Goal: Task Accomplishment & Management: Complete application form

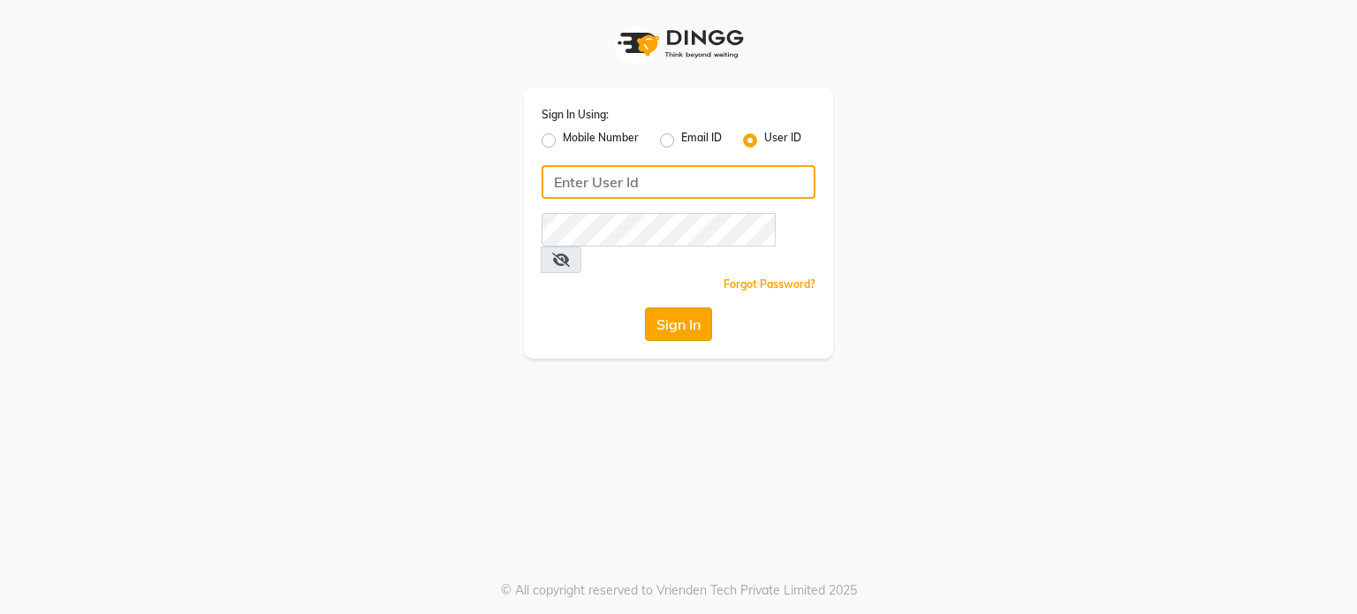
type input "tanishqa2003"
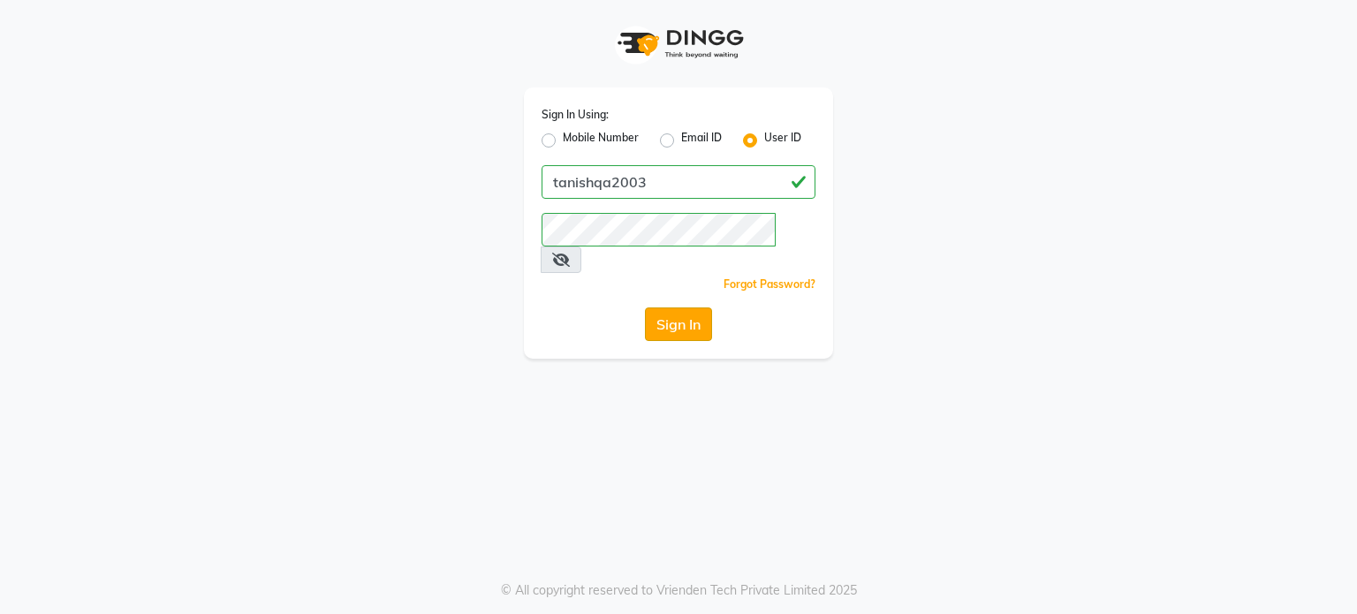
click at [692, 307] on button "Sign In" at bounding box center [678, 324] width 67 height 34
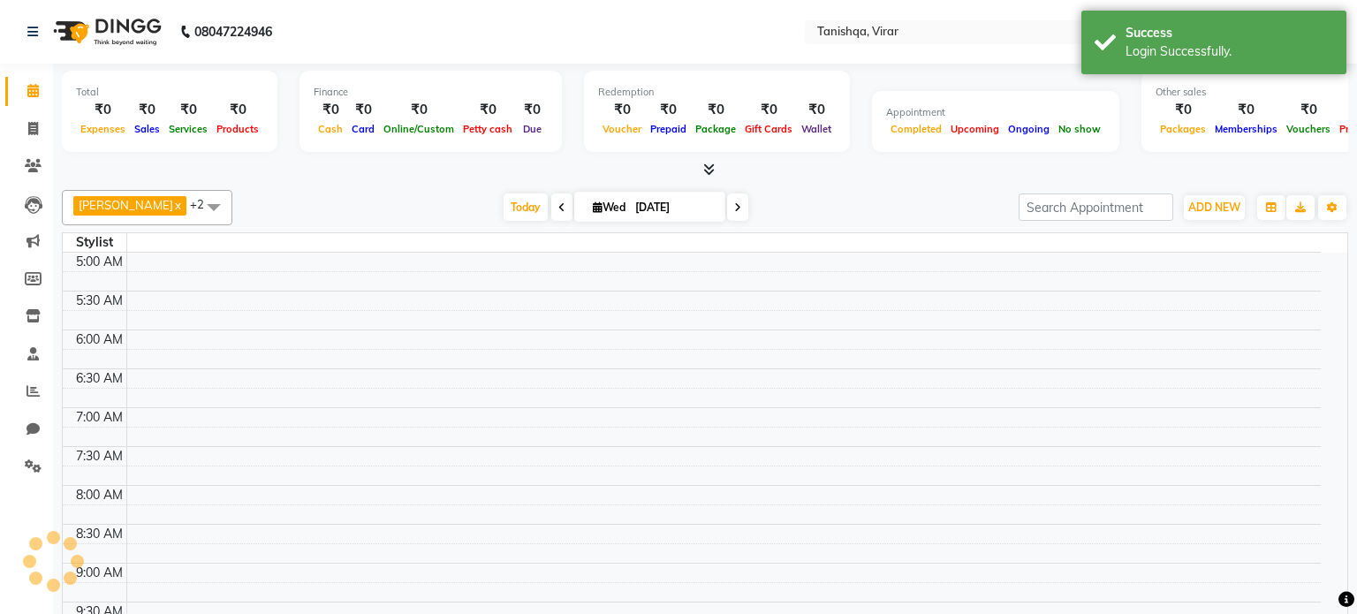
select select "en"
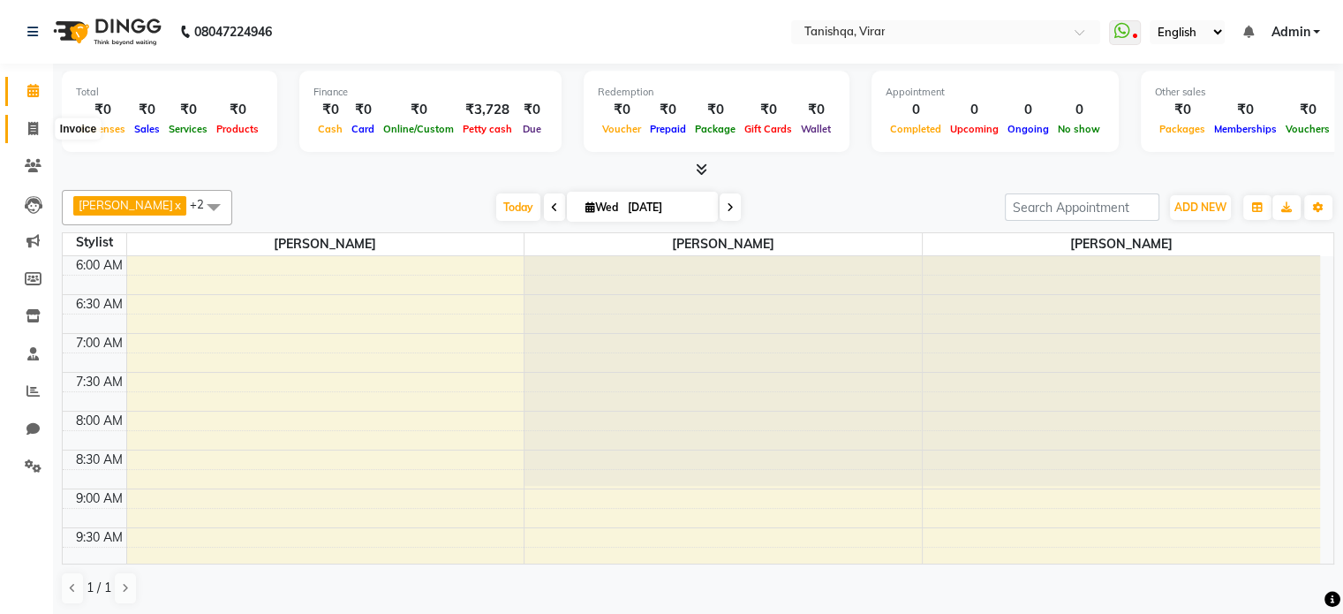
click at [28, 131] on icon at bounding box center [33, 128] width 10 height 13
select select "8149"
select select "service"
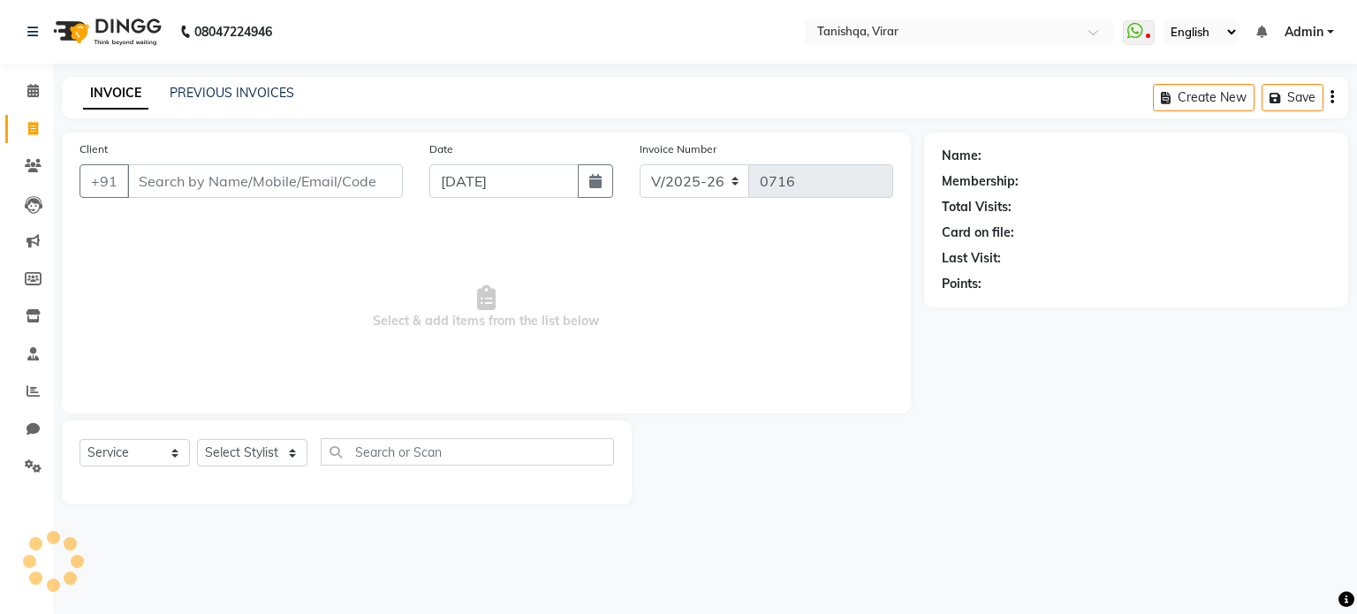
click at [256, 185] on input "Client" at bounding box center [265, 181] width 276 height 34
type input "9096686434"
click at [374, 195] on button "Add Client" at bounding box center [357, 181] width 91 height 34
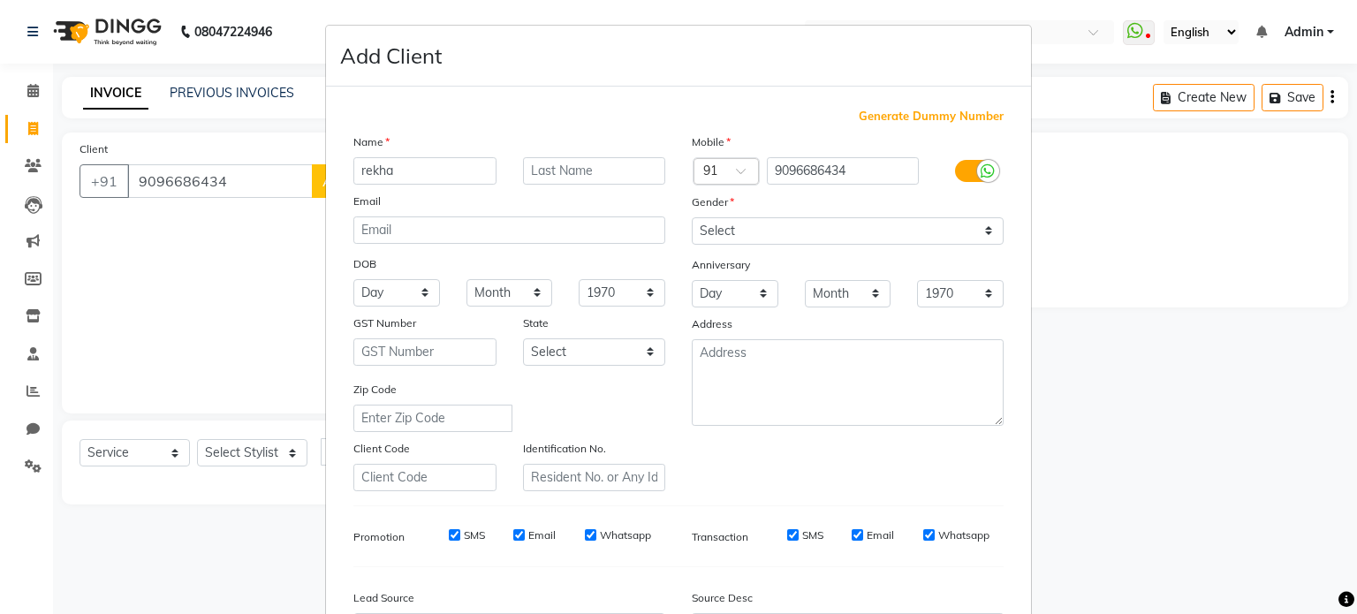
type input "rekha"
click at [564, 173] on input "text" at bounding box center [594, 170] width 143 height 27
click at [547, 170] on input "tuskano" at bounding box center [594, 170] width 143 height 27
type input "[PERSON_NAME]"
click at [733, 237] on select "Select [DEMOGRAPHIC_DATA] [DEMOGRAPHIC_DATA] Other Prefer Not To Say" at bounding box center [848, 230] width 312 height 27
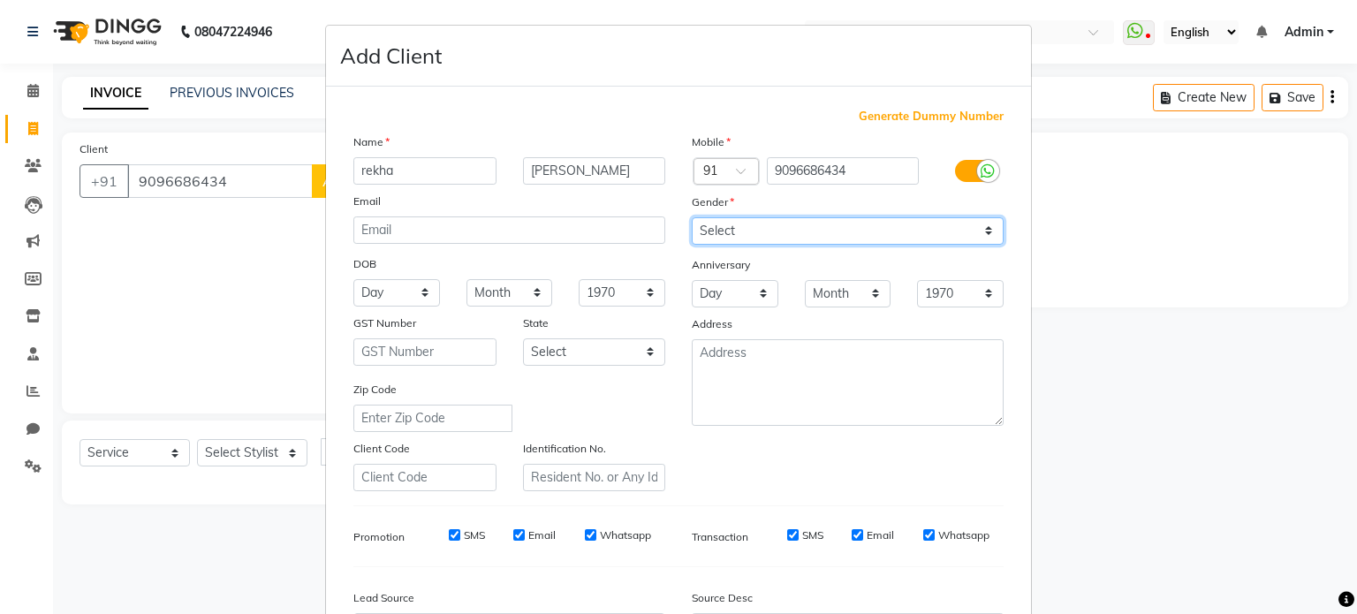
select select "[DEMOGRAPHIC_DATA]"
click at [692, 218] on select "Select [DEMOGRAPHIC_DATA] [DEMOGRAPHIC_DATA] Other Prefer Not To Say" at bounding box center [848, 230] width 312 height 27
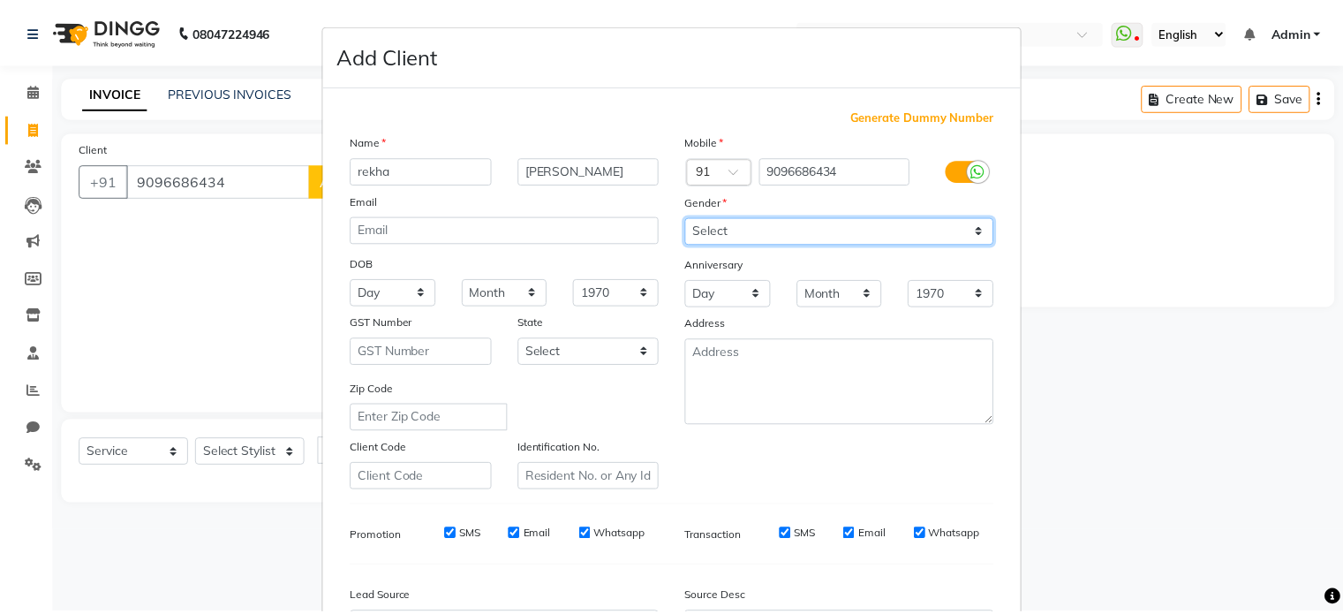
scroll to position [209, 0]
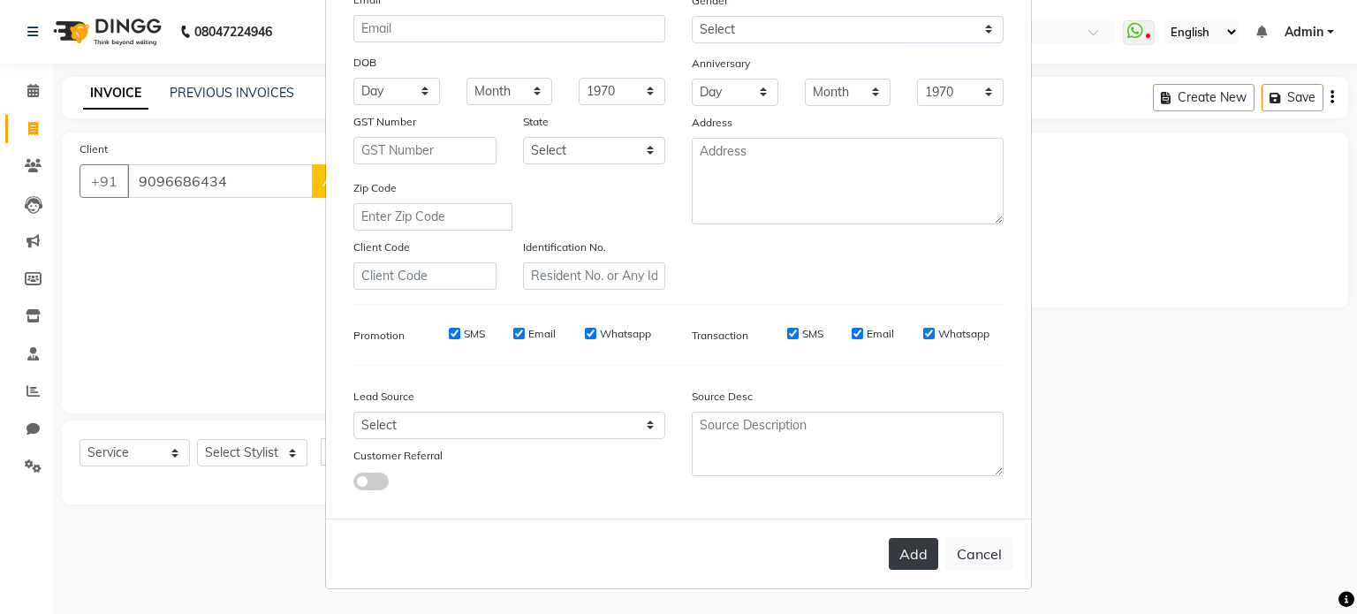
click at [910, 550] on button "Add" at bounding box center [913, 554] width 49 height 32
select select
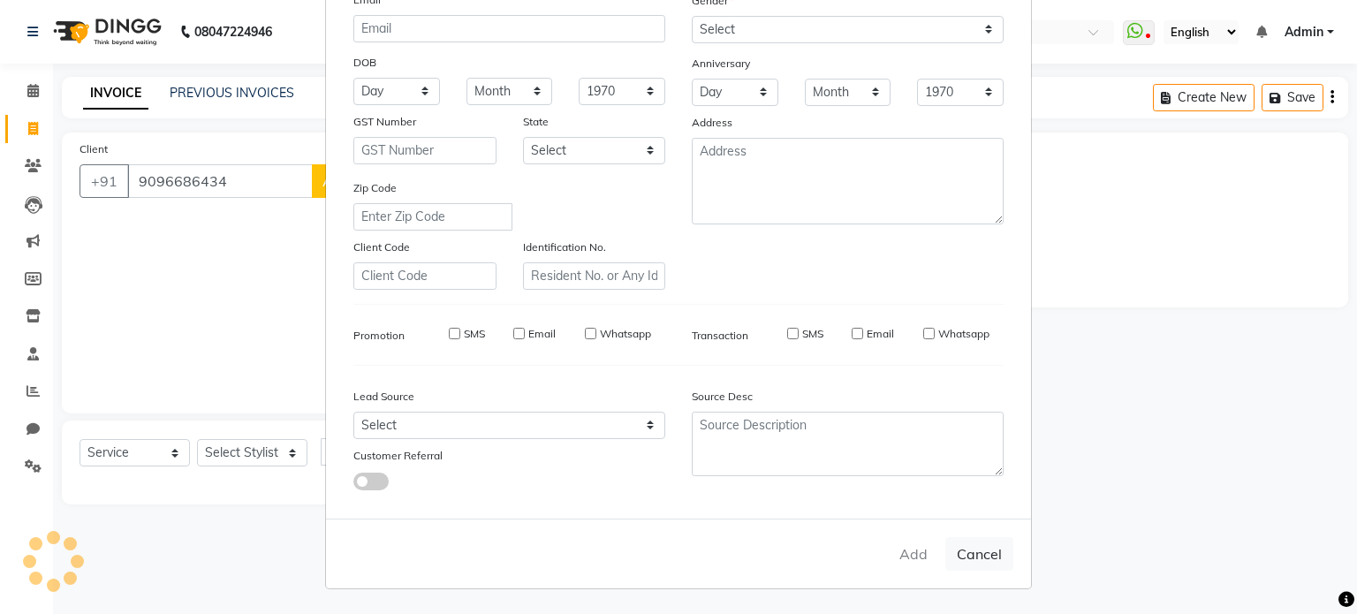
select select
checkbox input "false"
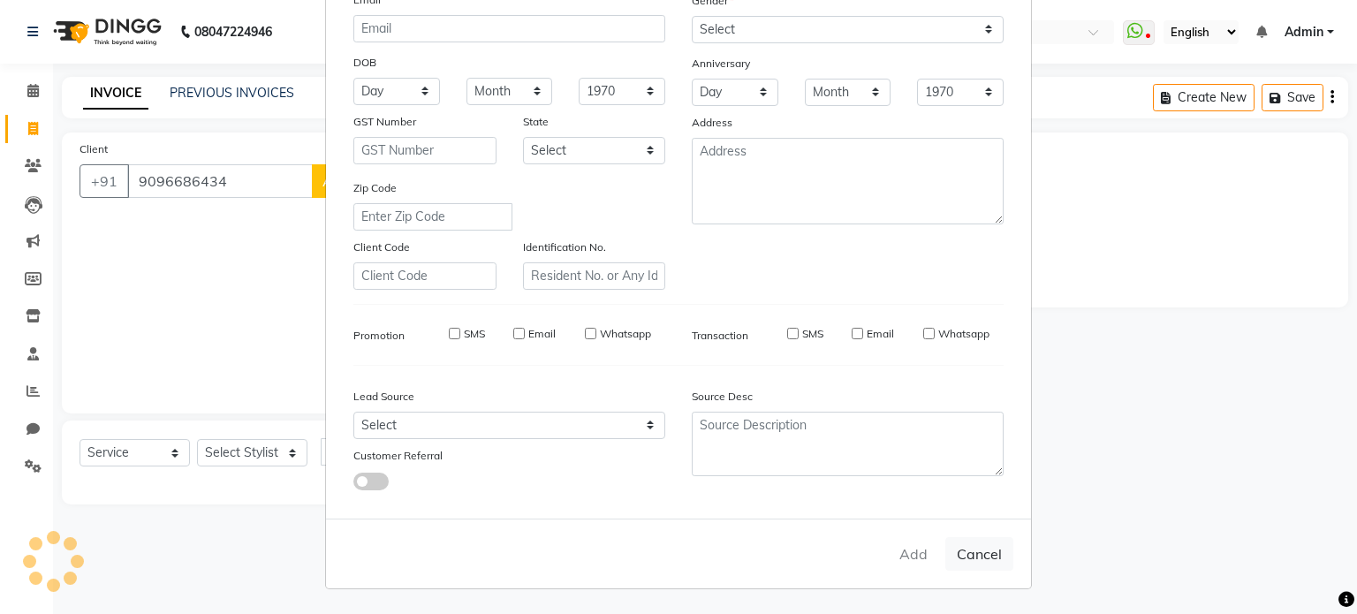
checkbox input "false"
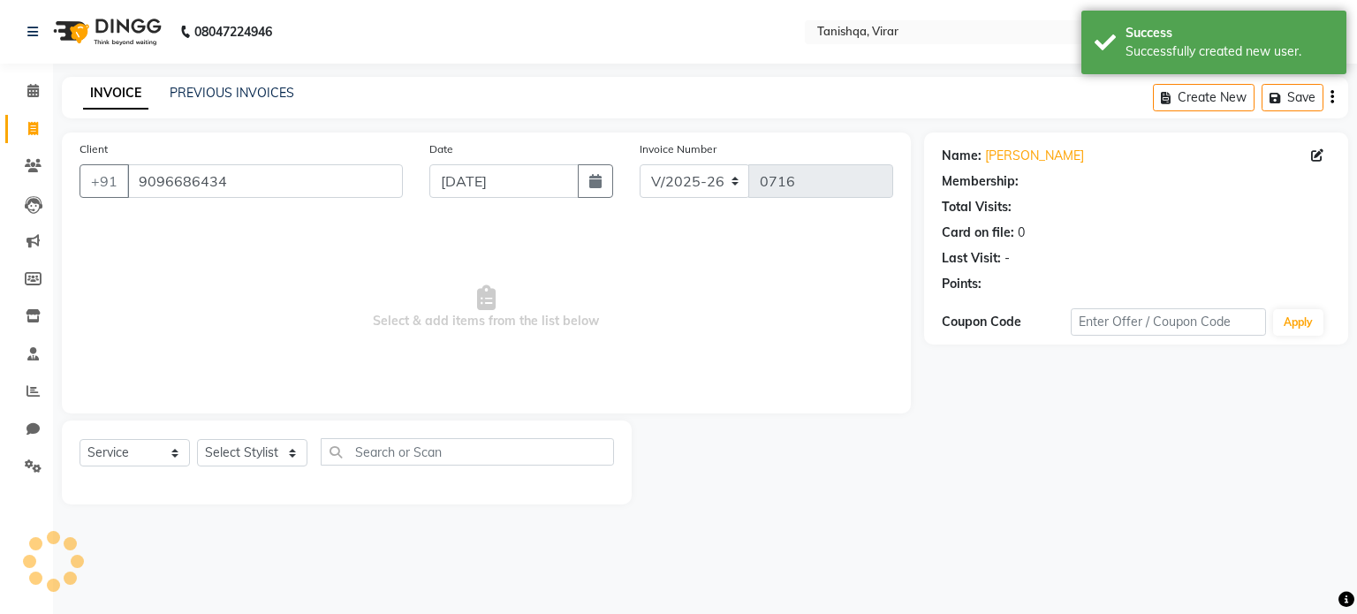
select select "1: Object"
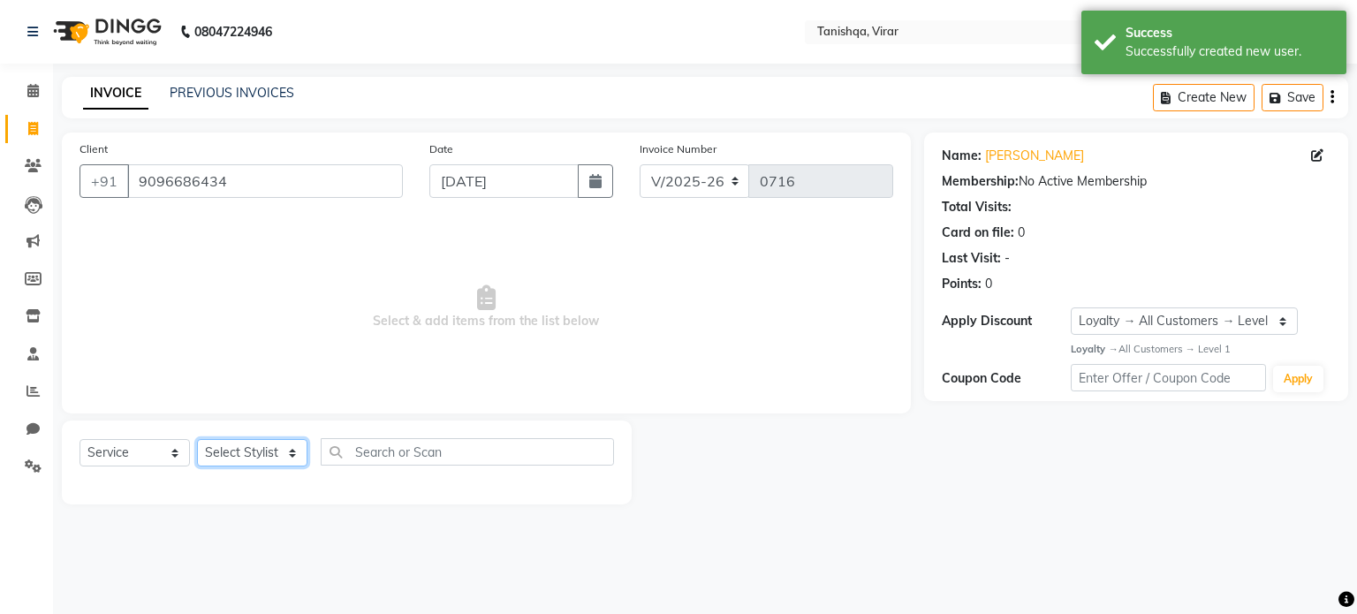
click at [237, 452] on select "Select Stylist [PERSON_NAME] [PERSON_NAME] mahhi [PERSON_NAME] [PERSON_NAME] [P…" at bounding box center [252, 452] width 110 height 27
select select "75948"
click at [197, 440] on select "Select Stylist [PERSON_NAME] [PERSON_NAME] mahhi [PERSON_NAME] [PERSON_NAME] [P…" at bounding box center [252, 452] width 110 height 27
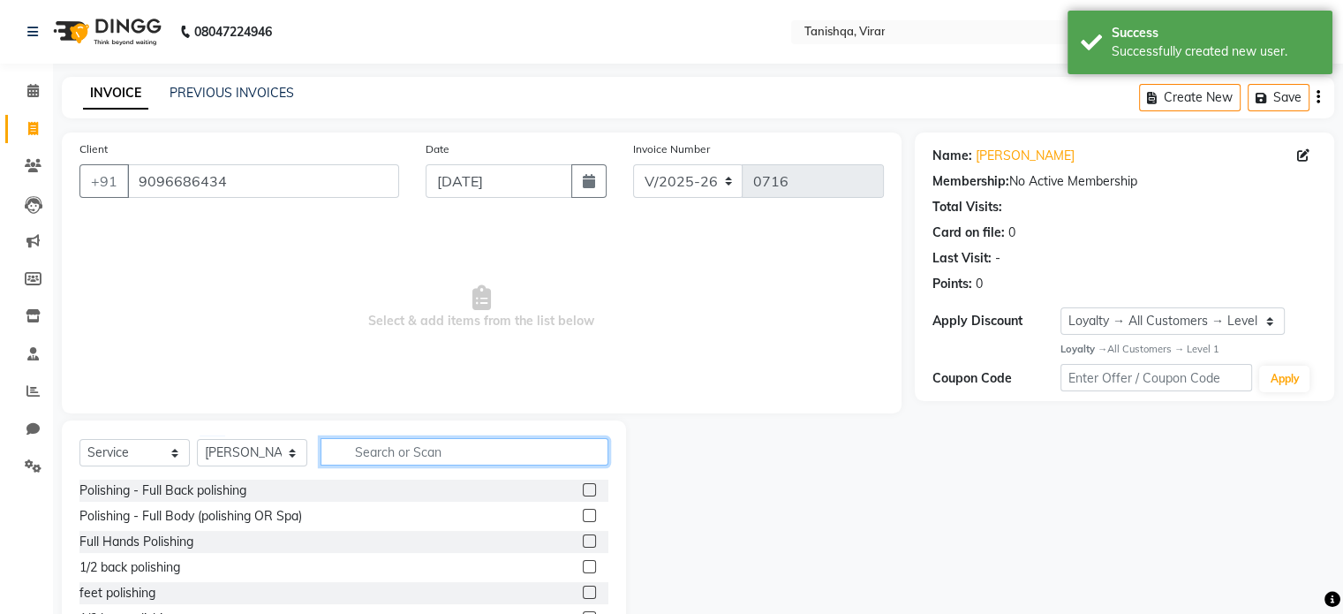
click at [449, 458] on input "text" at bounding box center [465, 451] width 288 height 27
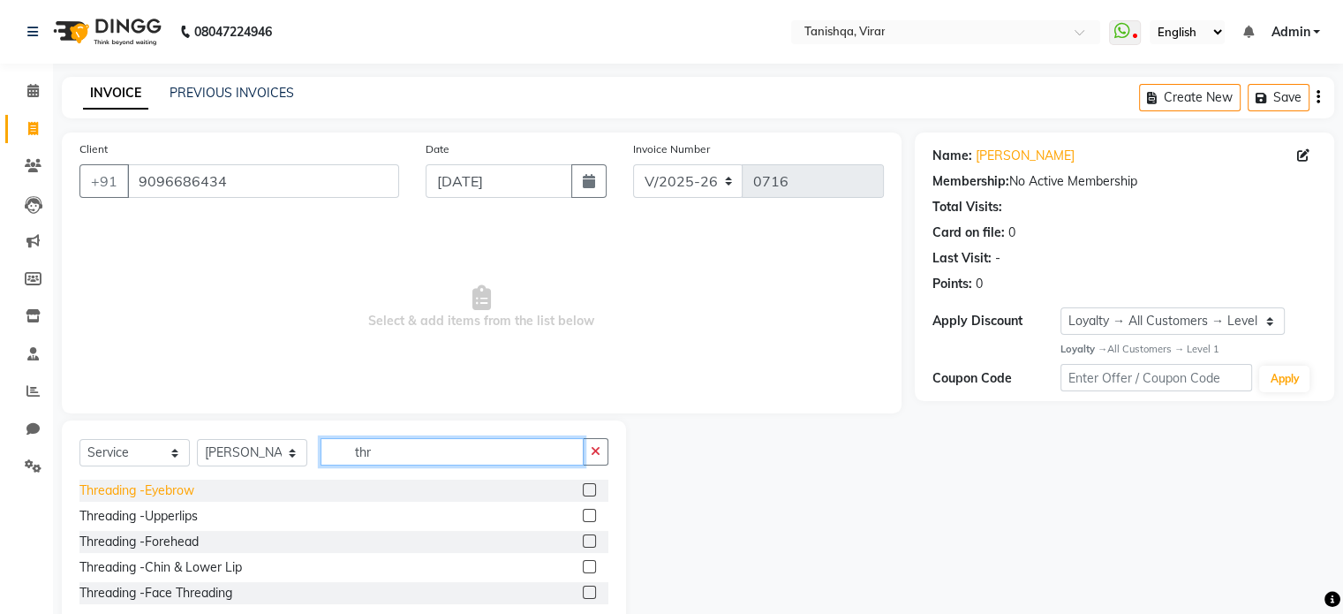
type input "thr"
click at [149, 492] on div "Threading -Eyebrow" at bounding box center [136, 490] width 115 height 19
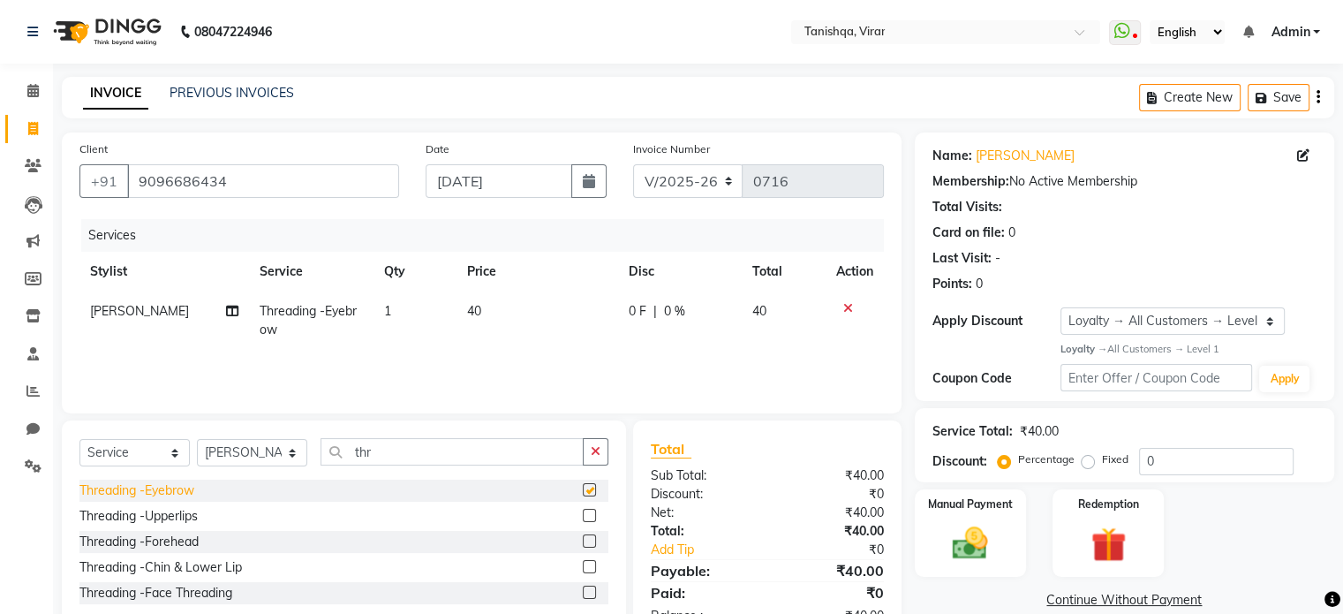
checkbox input "false"
click at [979, 540] on img at bounding box center [970, 543] width 59 height 42
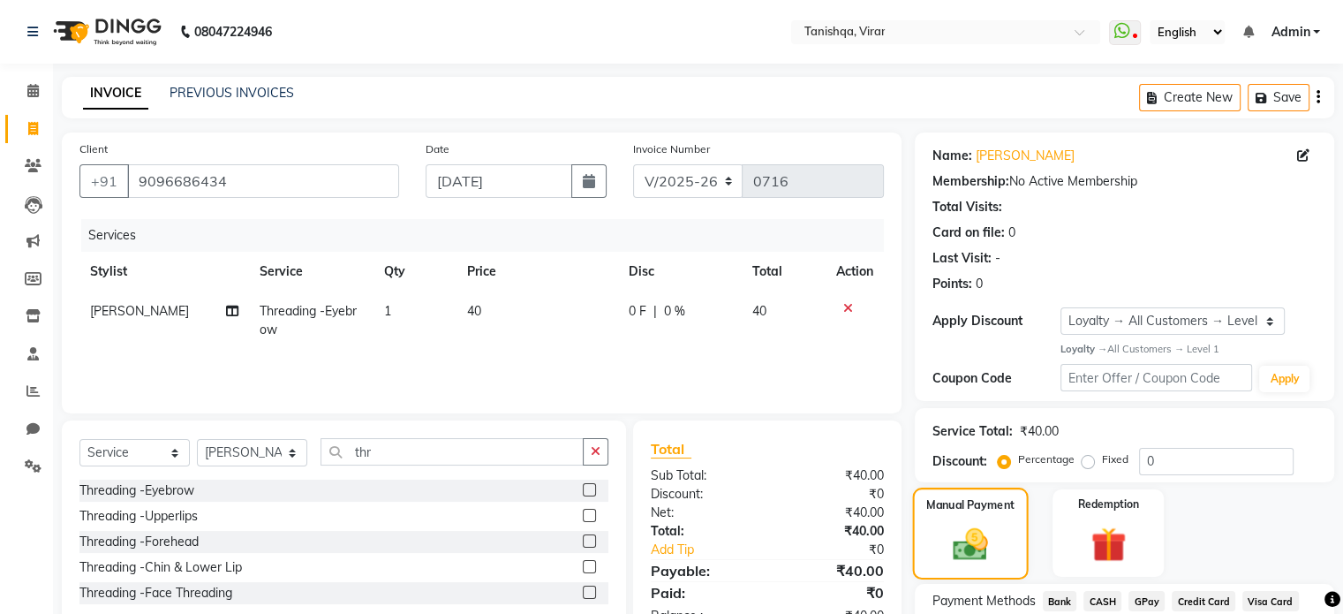
scroll to position [138, 0]
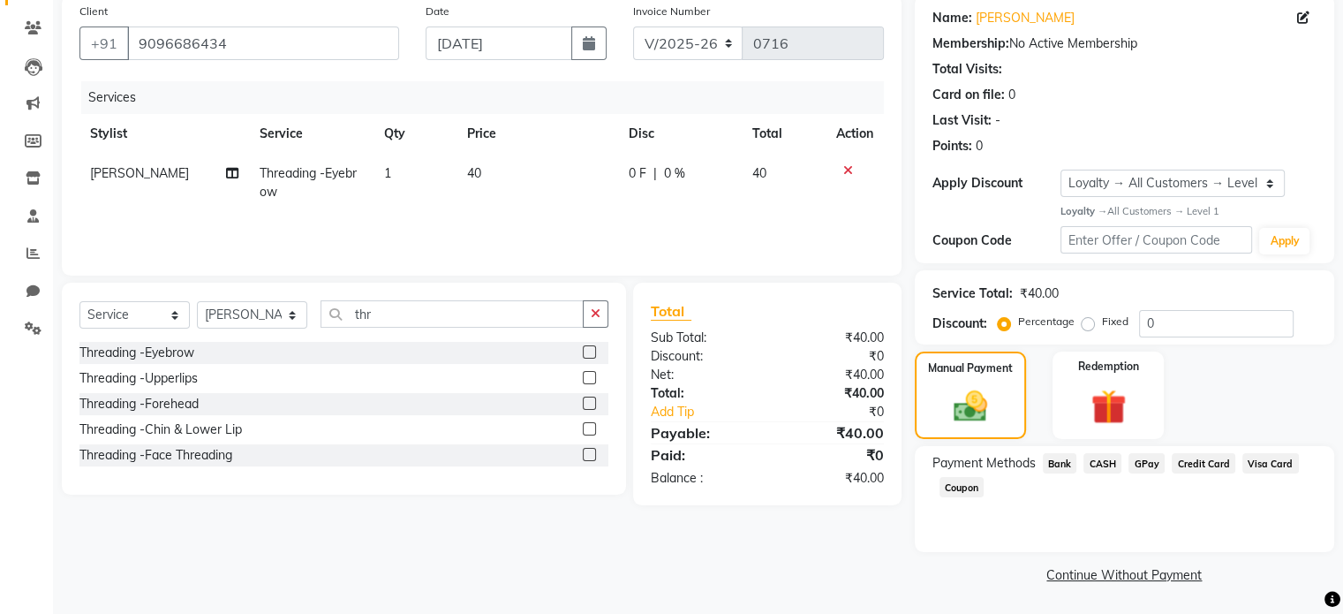
click at [1105, 465] on span "CASH" at bounding box center [1103, 463] width 38 height 20
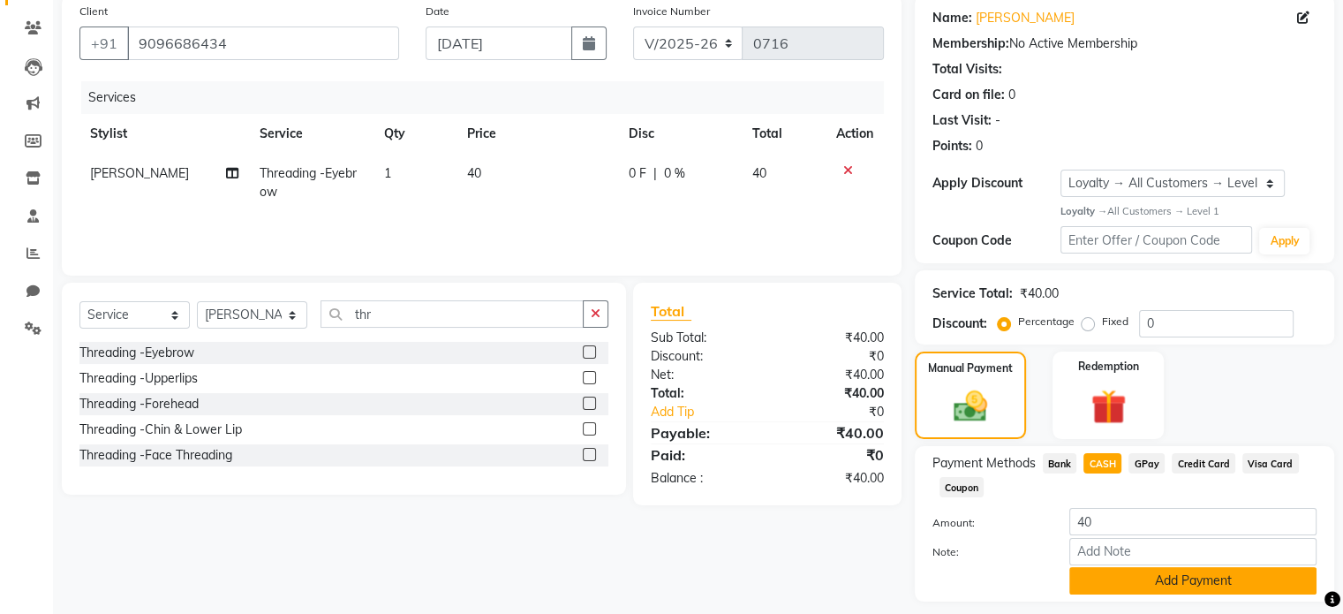
click at [1102, 577] on button "Add Payment" at bounding box center [1193, 580] width 247 height 27
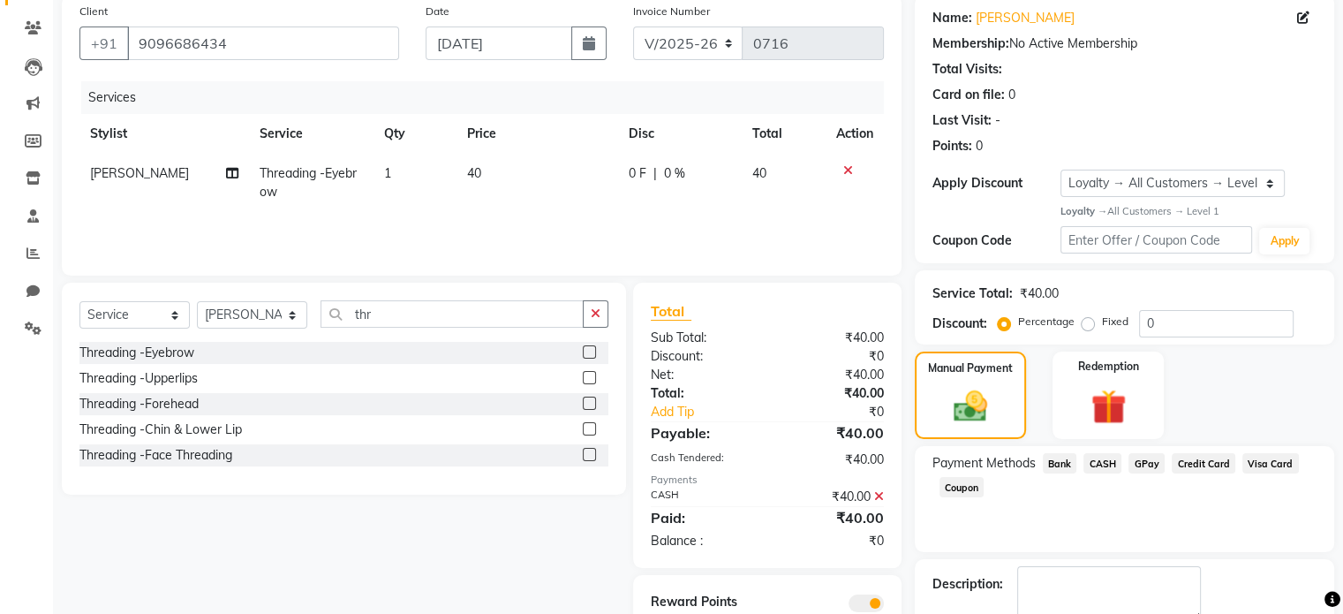
scroll to position [237, 0]
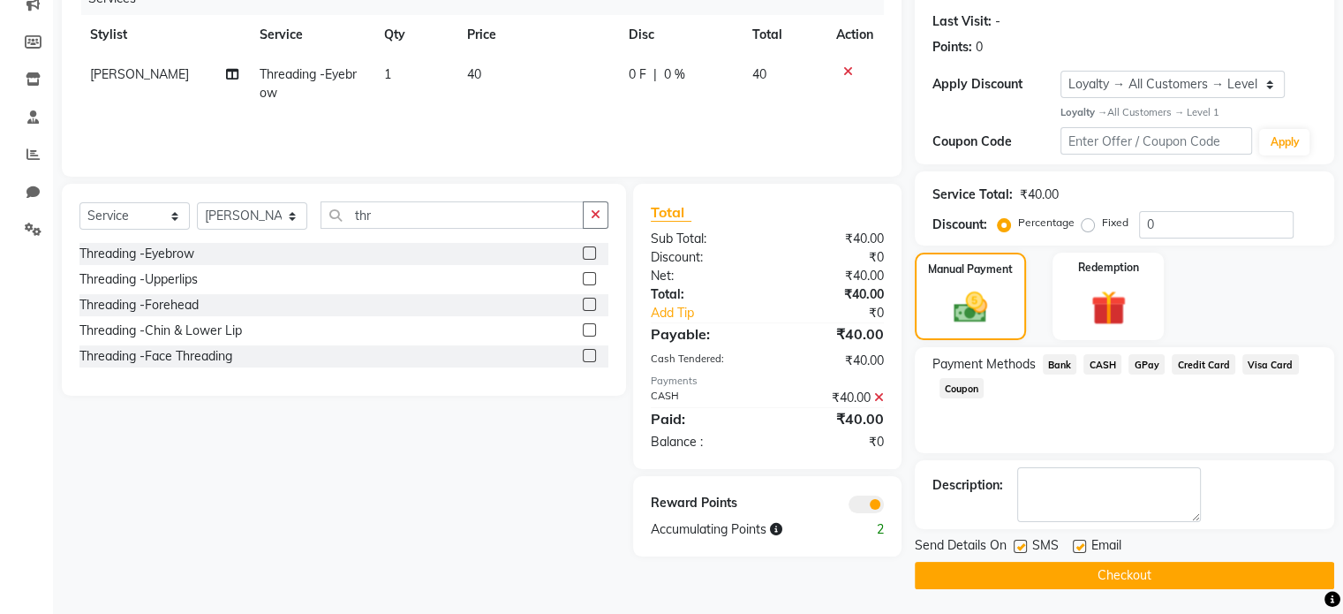
click at [1101, 568] on button "Checkout" at bounding box center [1125, 575] width 420 height 27
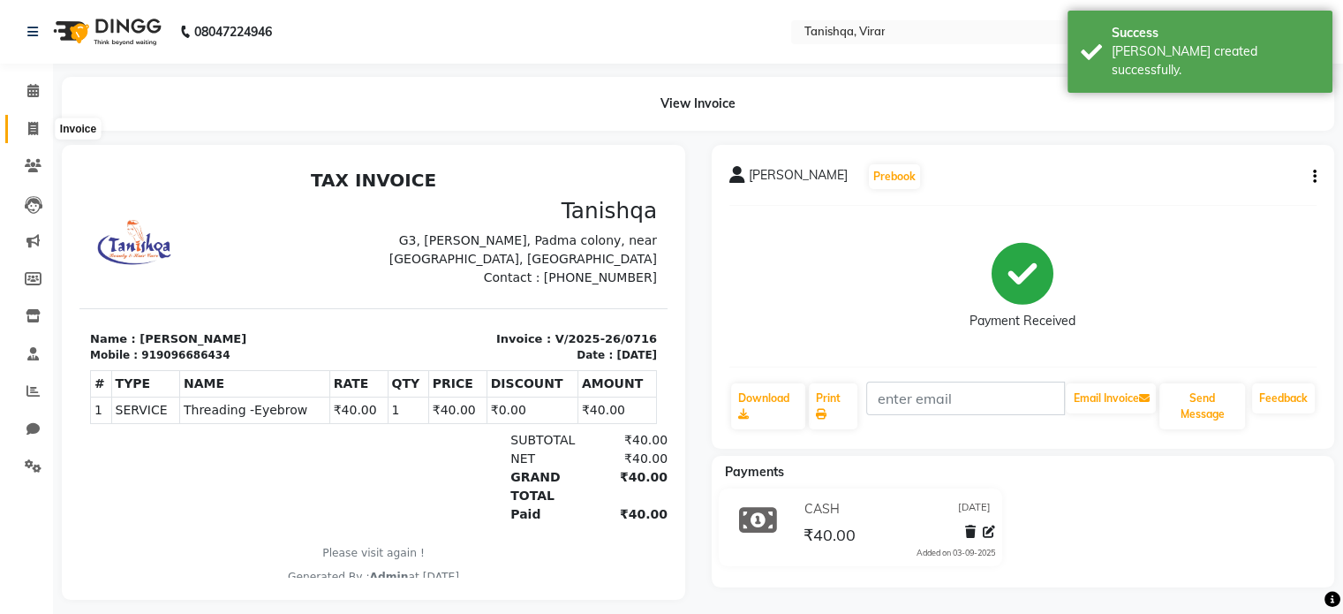
click at [29, 128] on icon at bounding box center [33, 128] width 10 height 13
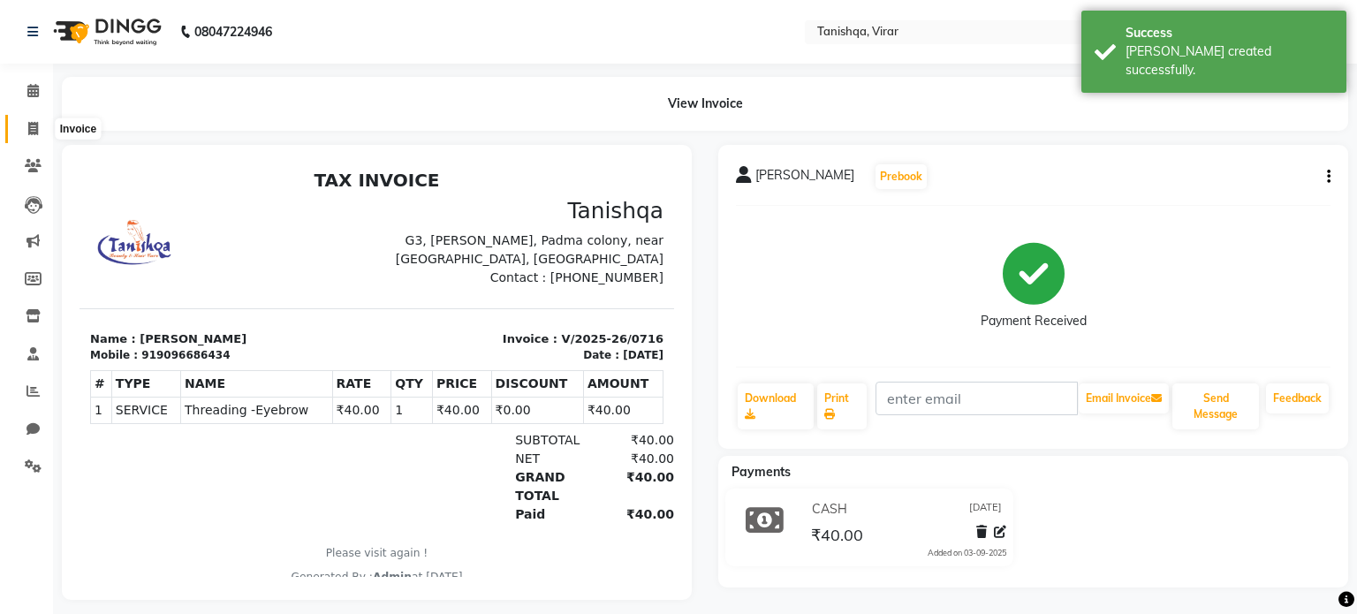
select select "service"
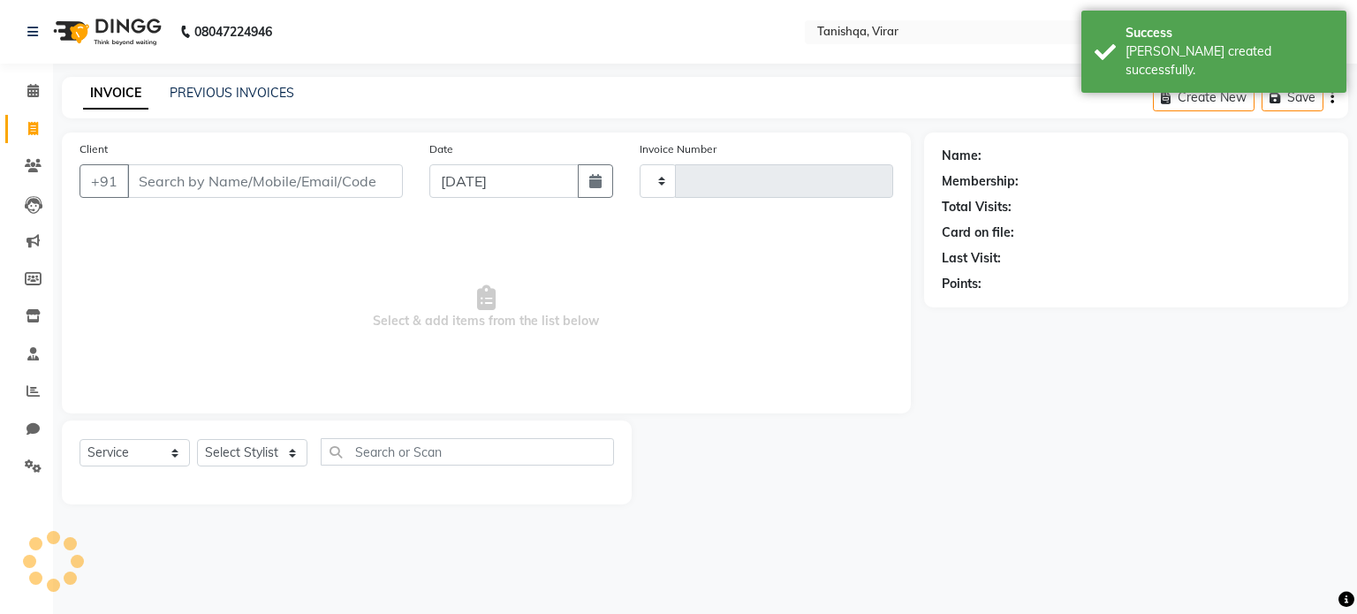
type input "0717"
select select "8149"
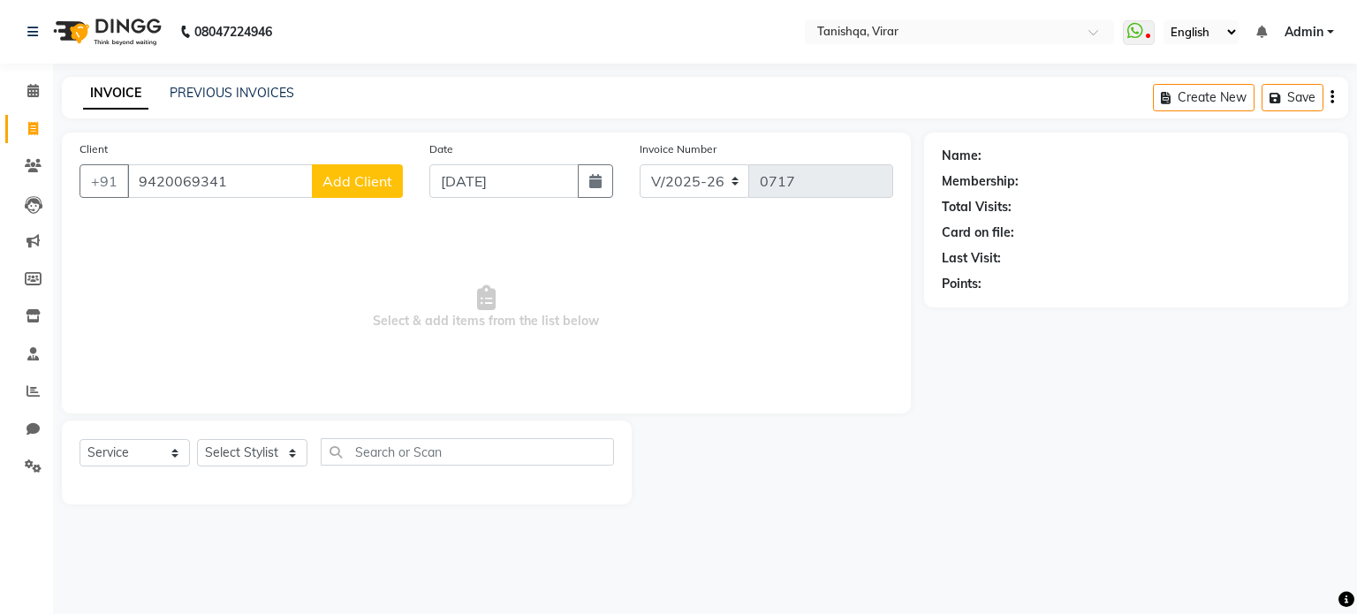
type input "9420069341"
click at [339, 185] on span "Add Client" at bounding box center [357, 181] width 70 height 18
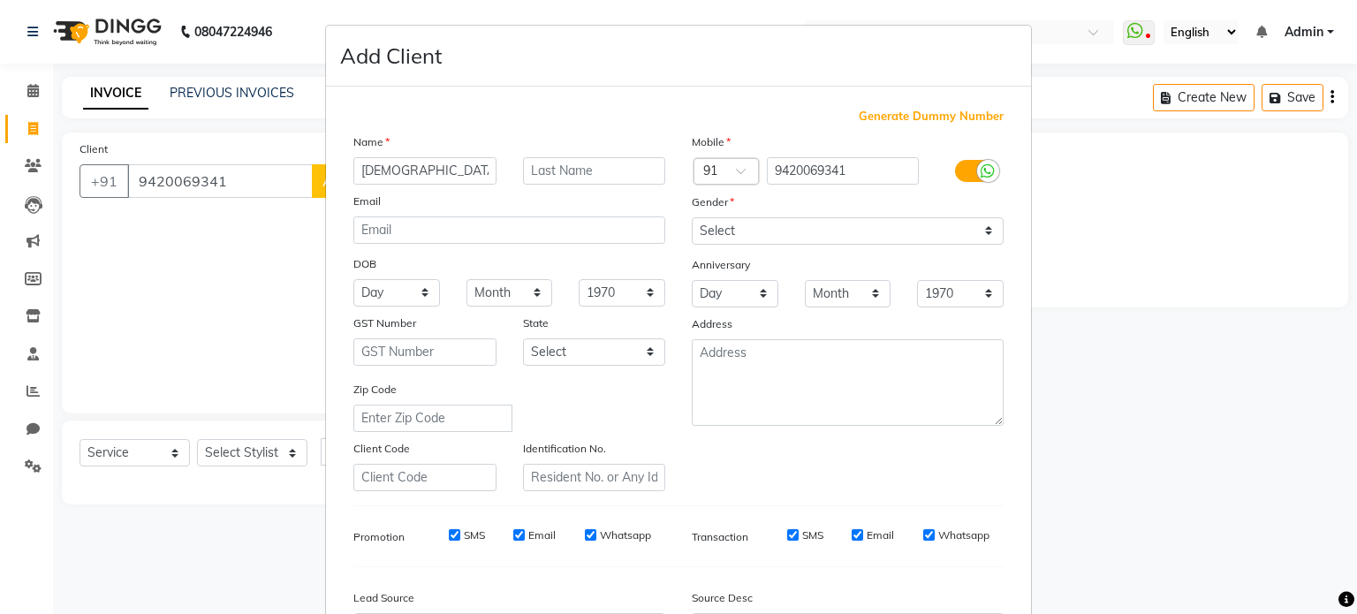
type input "[DEMOGRAPHIC_DATA]"
type input "rumao"
click at [740, 233] on select "Select [DEMOGRAPHIC_DATA] [DEMOGRAPHIC_DATA] Other Prefer Not To Say" at bounding box center [848, 230] width 312 height 27
select select "[DEMOGRAPHIC_DATA]"
click at [692, 218] on select "Select [DEMOGRAPHIC_DATA] [DEMOGRAPHIC_DATA] Other Prefer Not To Say" at bounding box center [848, 230] width 312 height 27
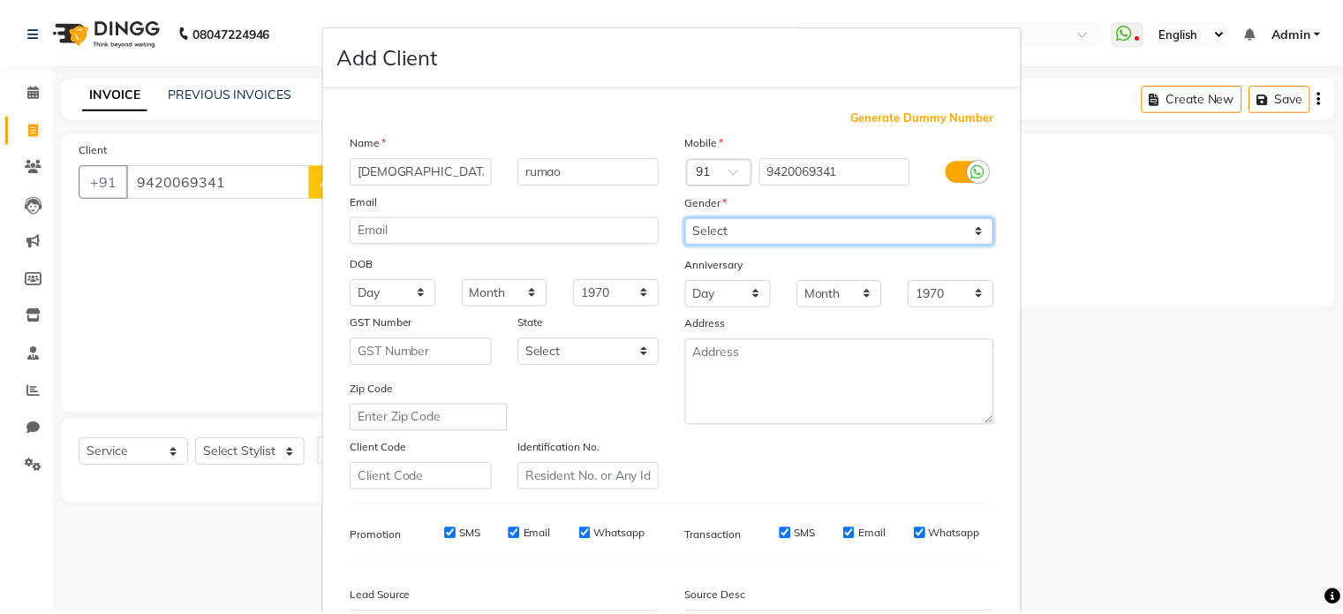
scroll to position [209, 0]
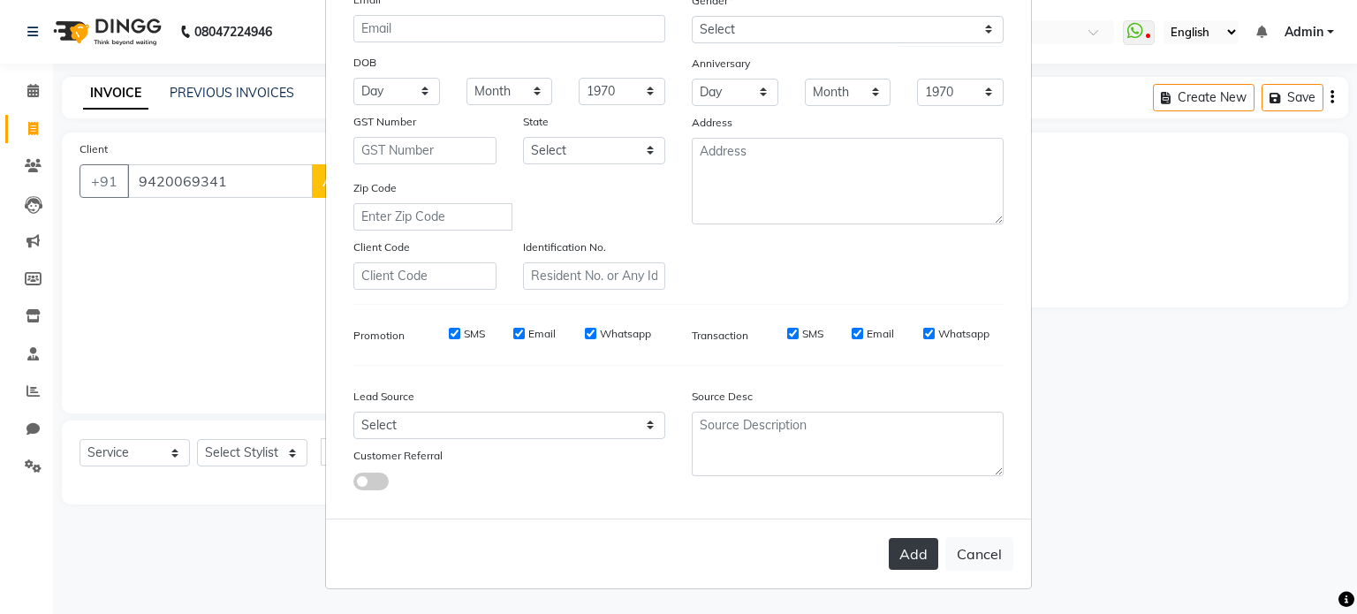
click at [906, 554] on button "Add" at bounding box center [913, 554] width 49 height 32
select select
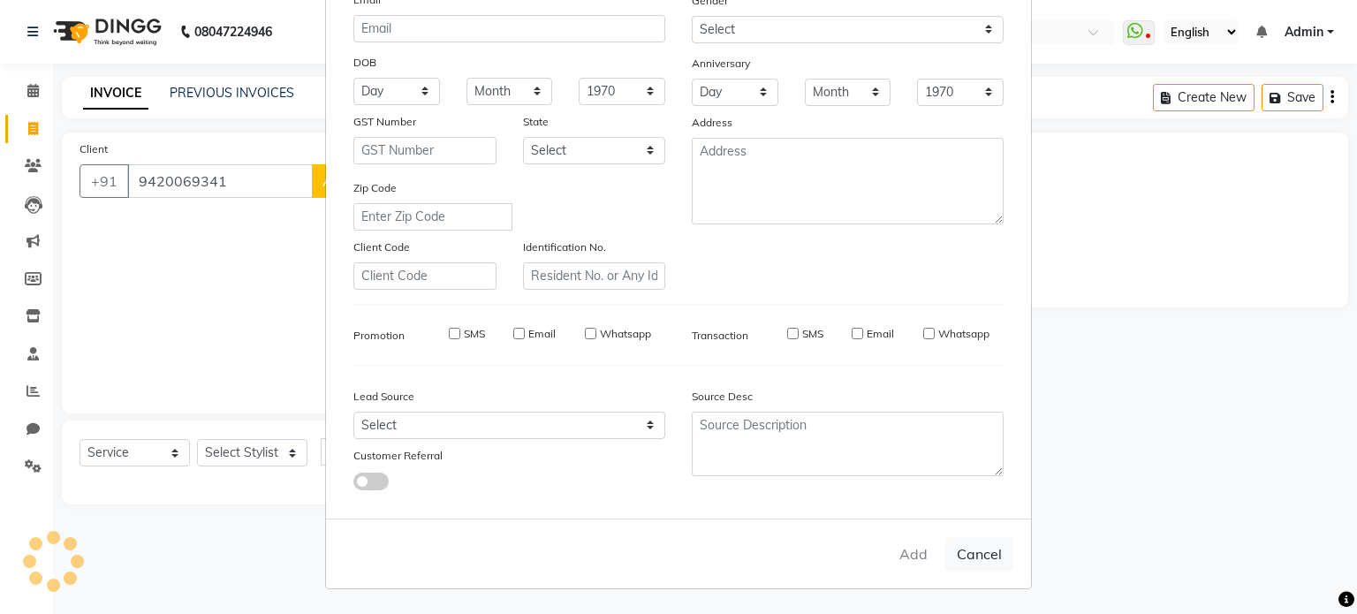
select select
checkbox input "false"
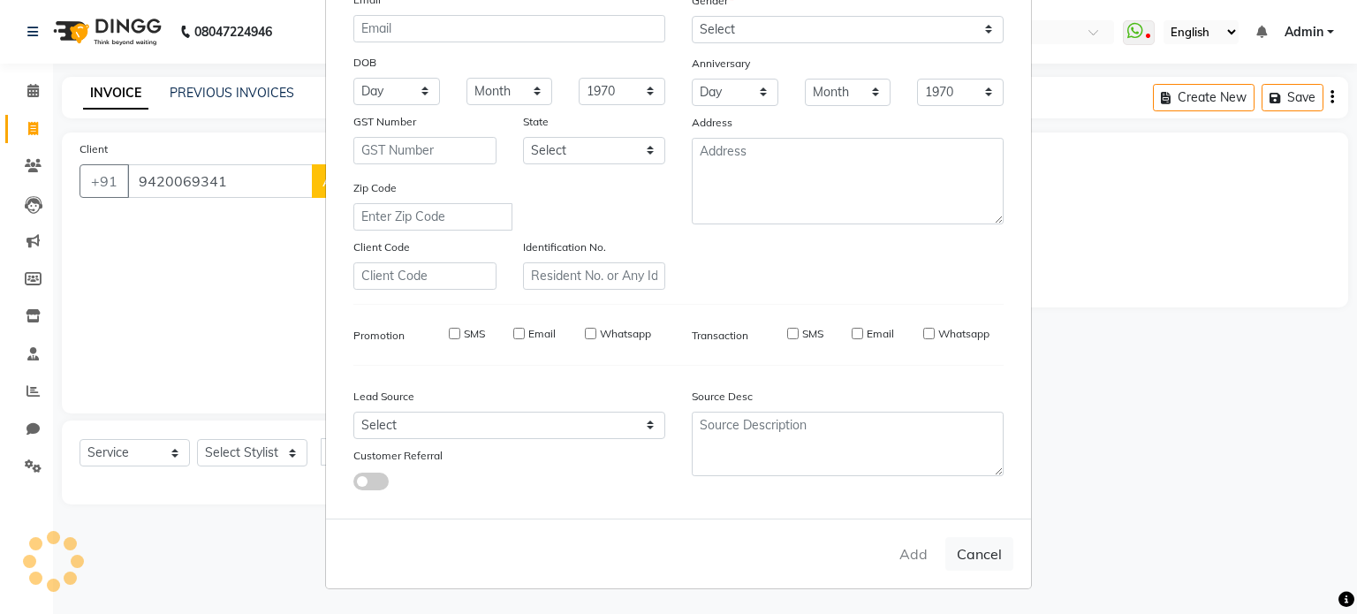
checkbox input "false"
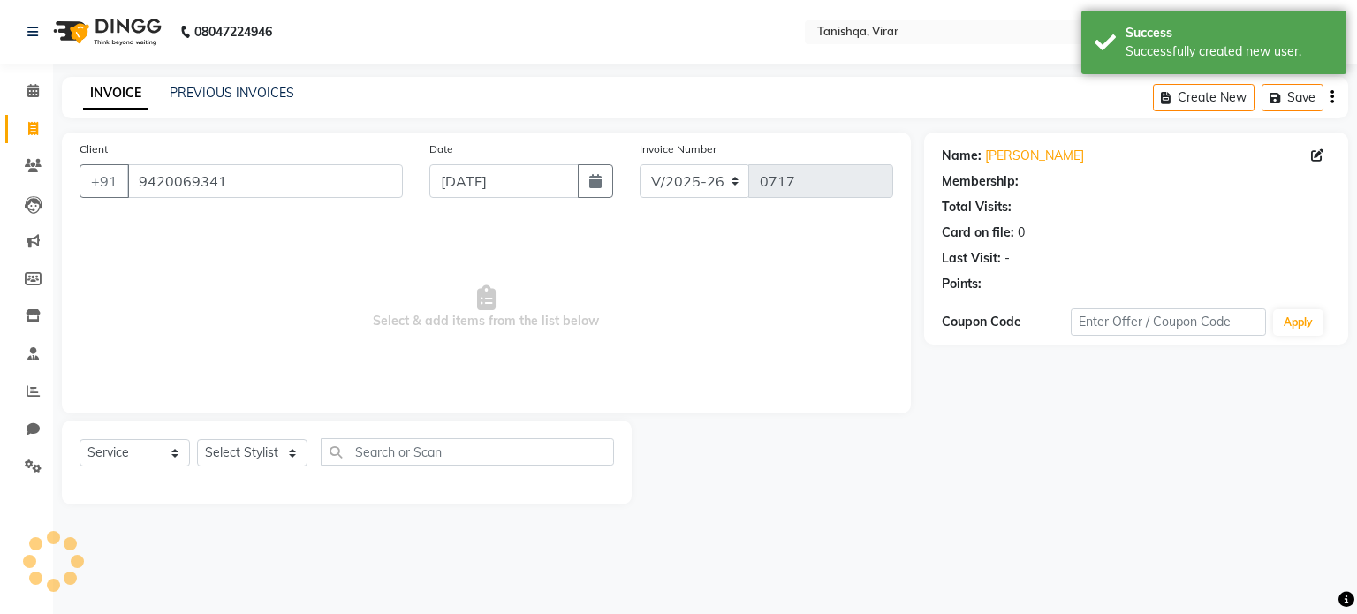
select select "1: Object"
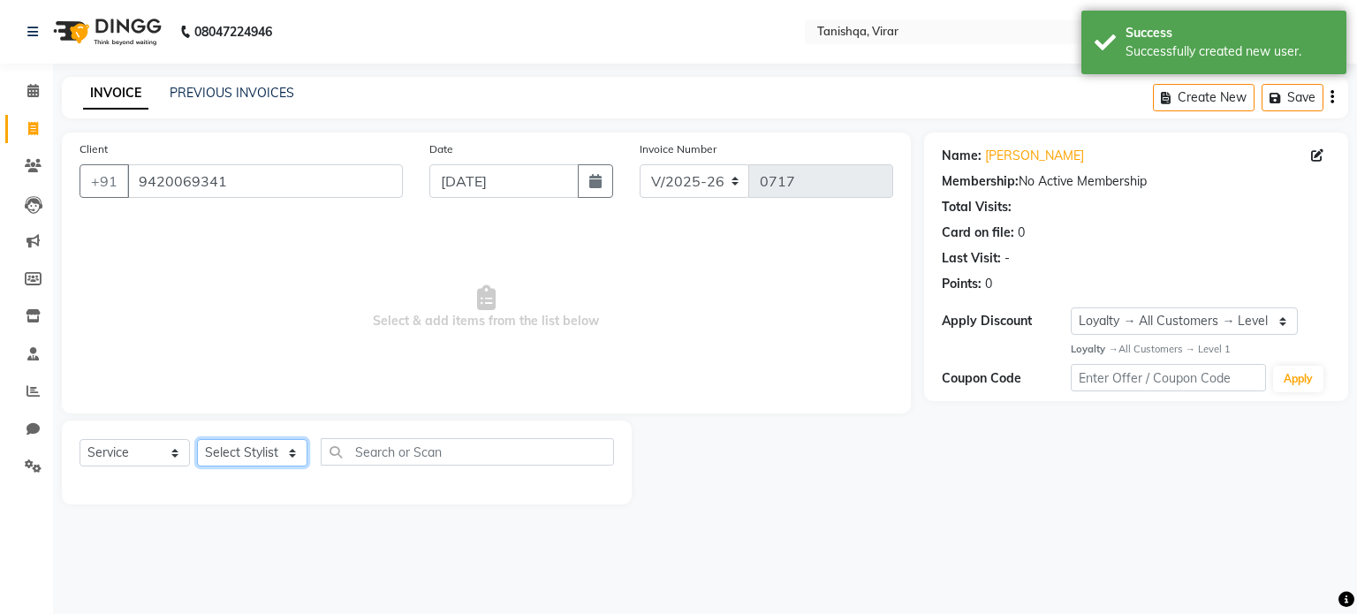
click at [219, 450] on select "Select Stylist [PERSON_NAME] [PERSON_NAME] mahhi [PERSON_NAME] [PERSON_NAME] [P…" at bounding box center [252, 452] width 110 height 27
select select "75950"
click at [197, 440] on select "Select Stylist [PERSON_NAME] [PERSON_NAME] mahhi [PERSON_NAME] [PERSON_NAME] [P…" at bounding box center [252, 452] width 110 height 27
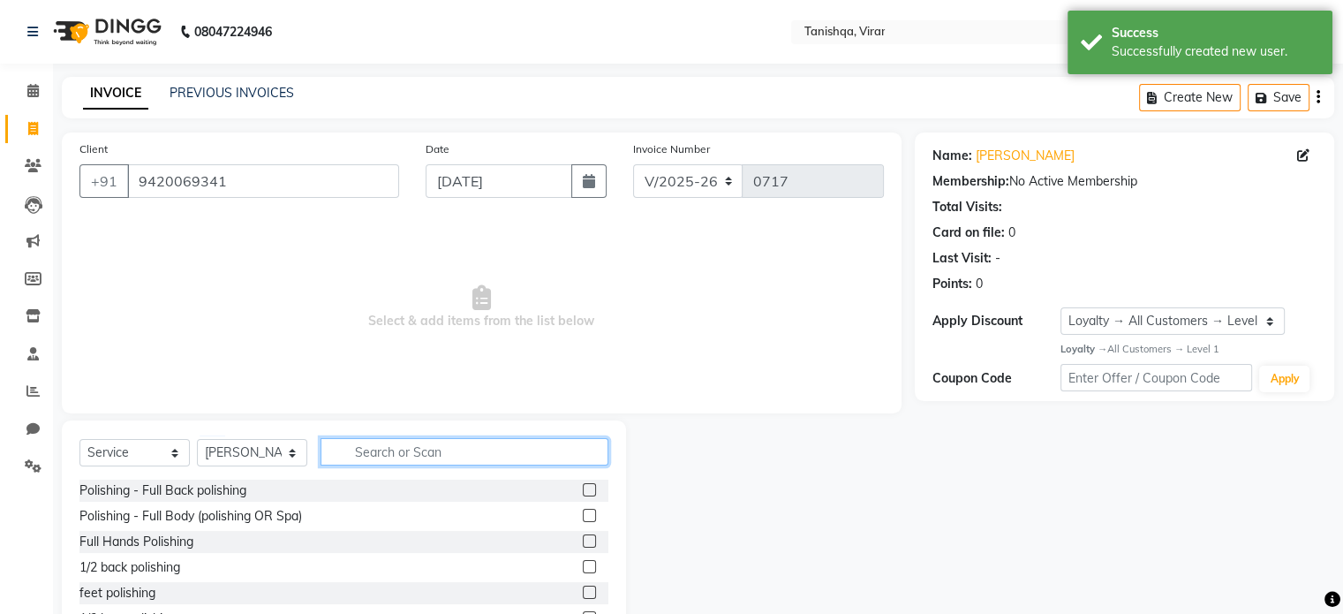
click at [417, 450] on input "text" at bounding box center [465, 451] width 288 height 27
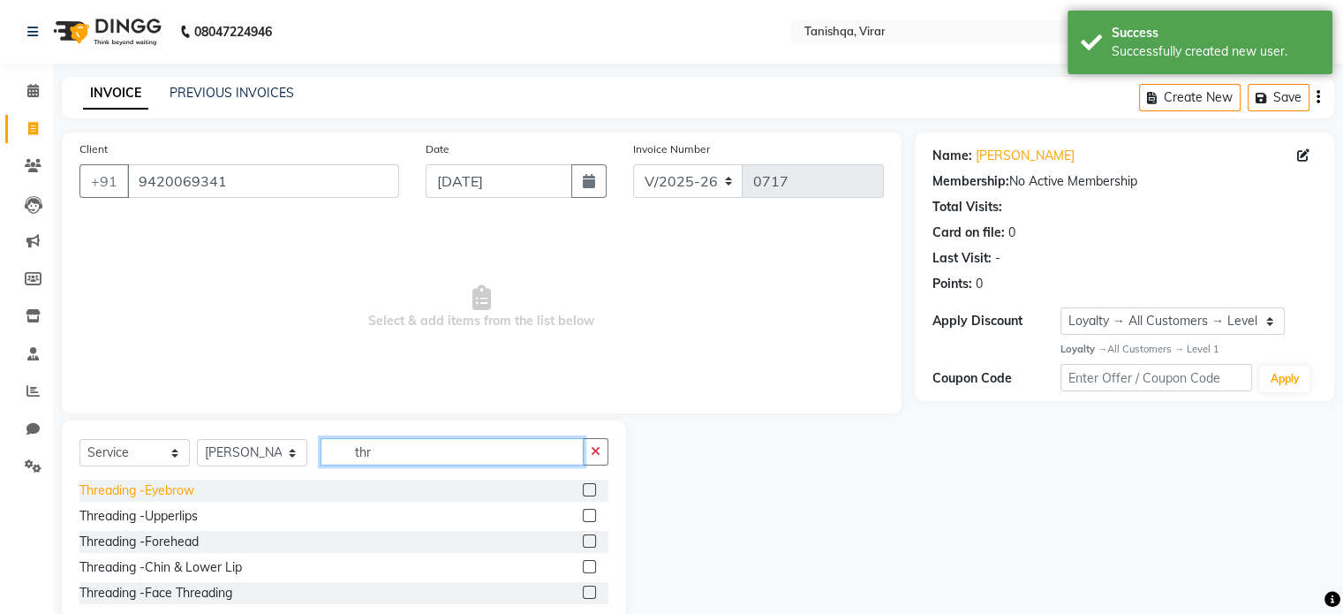
type input "thr"
click at [86, 494] on div "Threading -Eyebrow" at bounding box center [136, 490] width 115 height 19
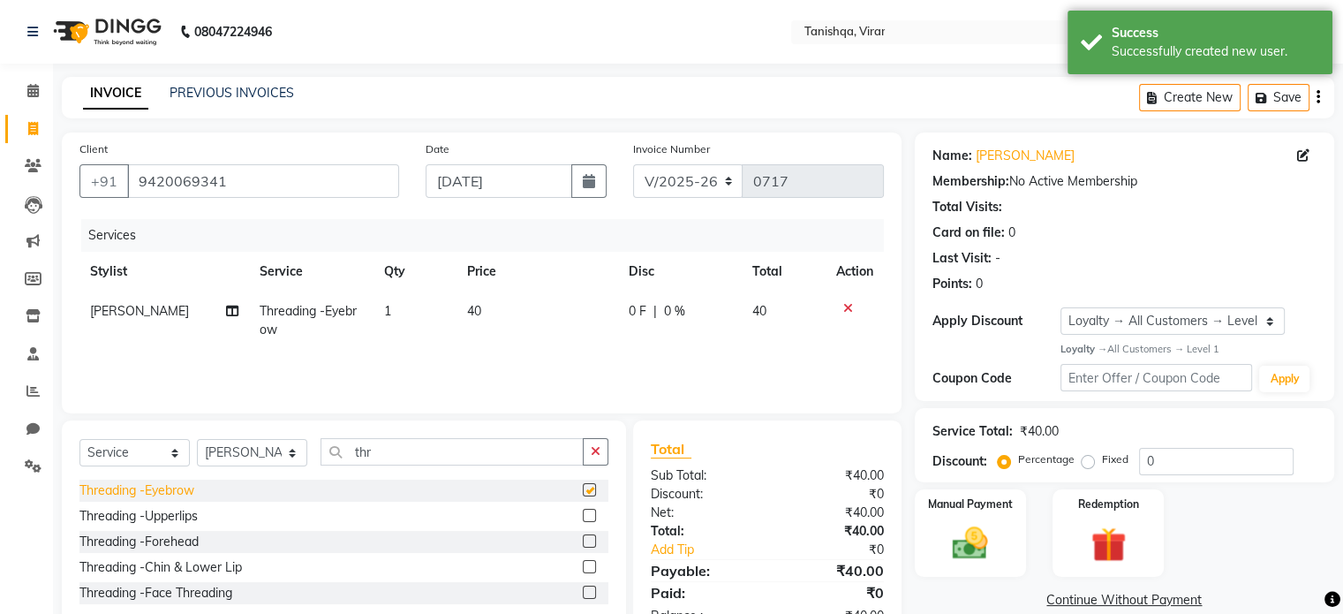
checkbox input "false"
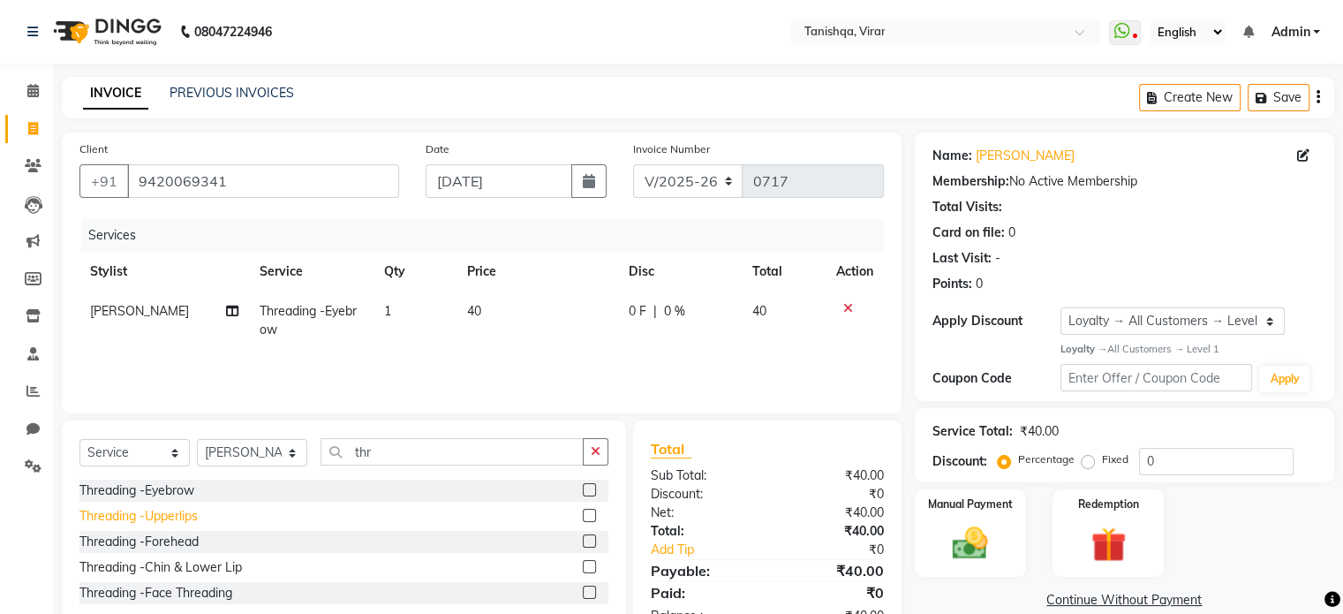
click at [117, 518] on div "Threading -Upperlips" at bounding box center [138, 516] width 118 height 19
checkbox input "false"
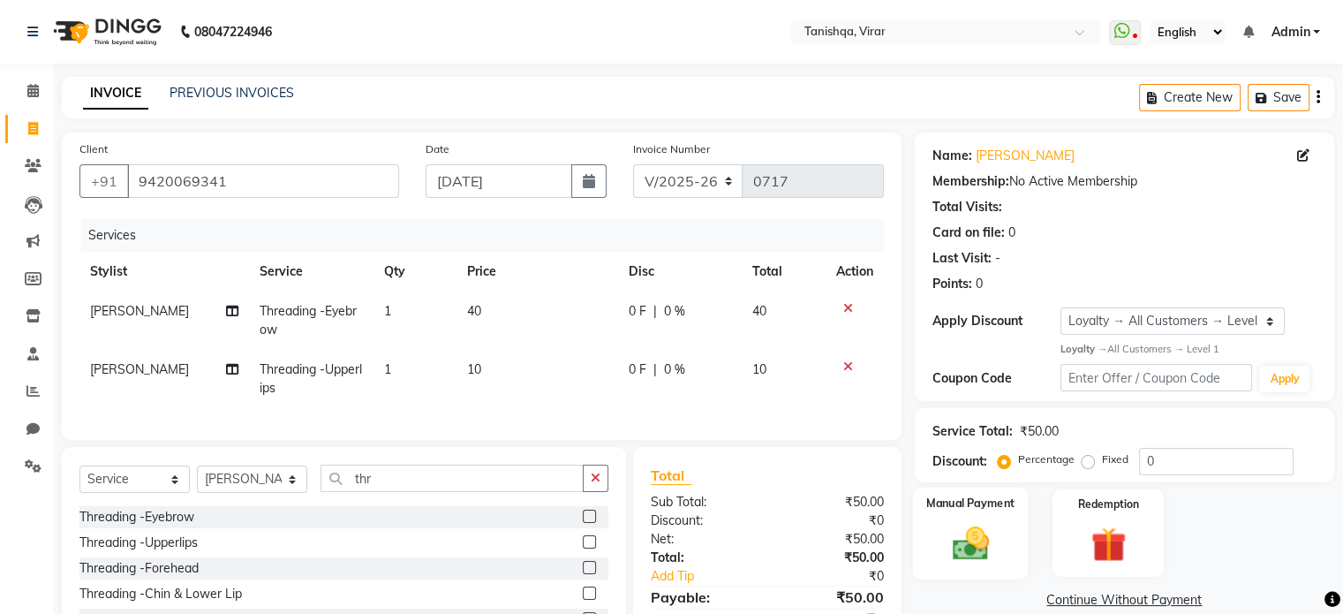
click at [982, 537] on img at bounding box center [970, 543] width 59 height 42
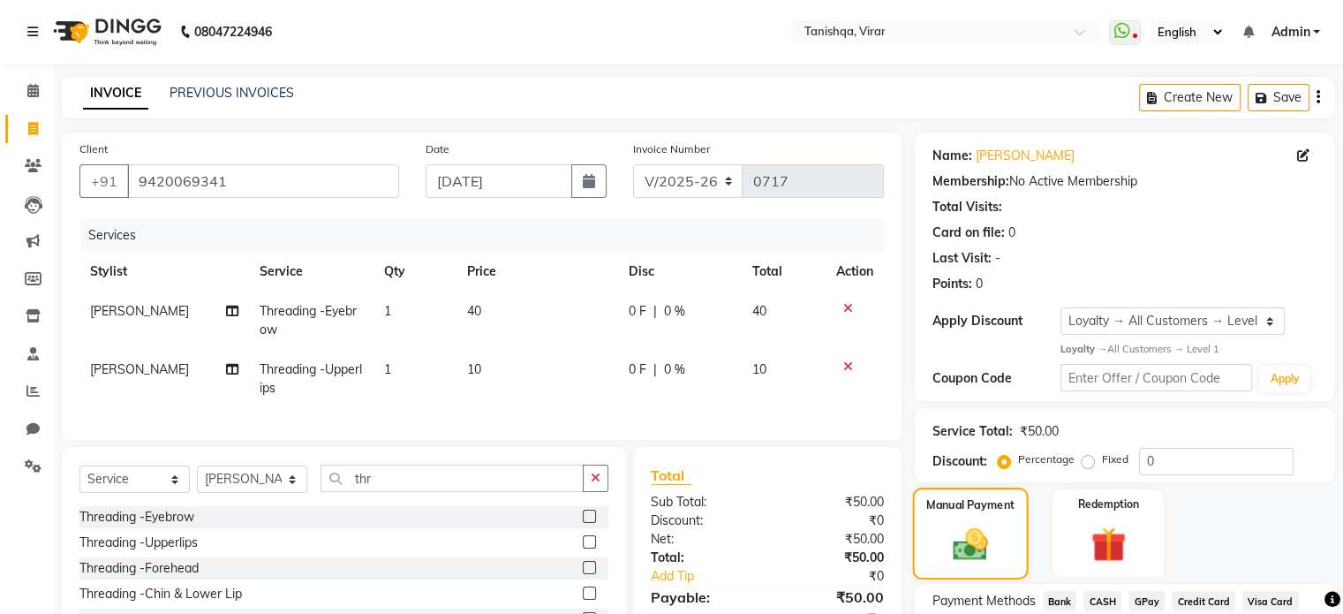
scroll to position [138, 0]
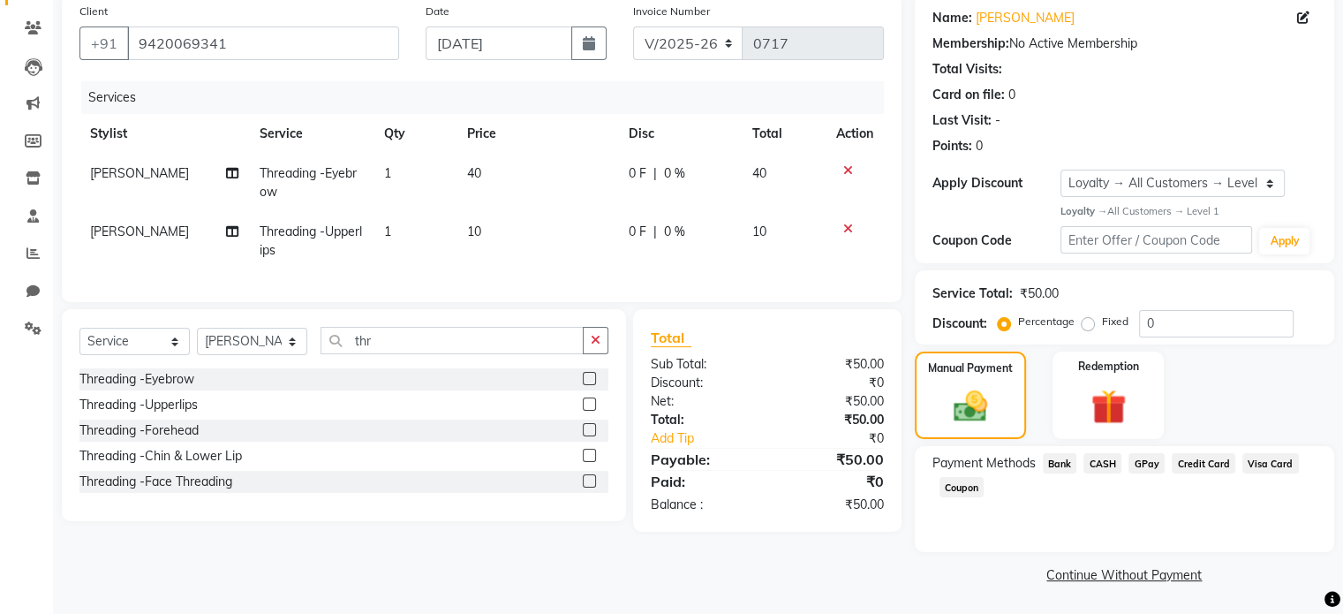
click at [1104, 460] on span "CASH" at bounding box center [1103, 463] width 38 height 20
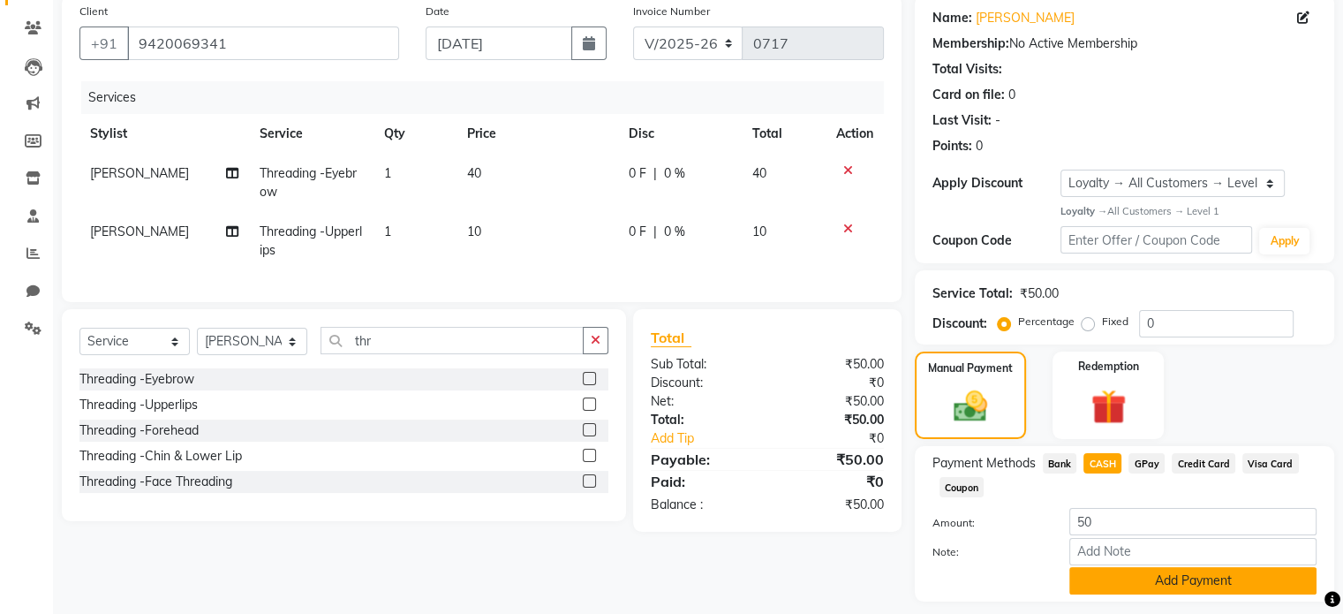
click at [1244, 590] on button "Add Payment" at bounding box center [1193, 580] width 247 height 27
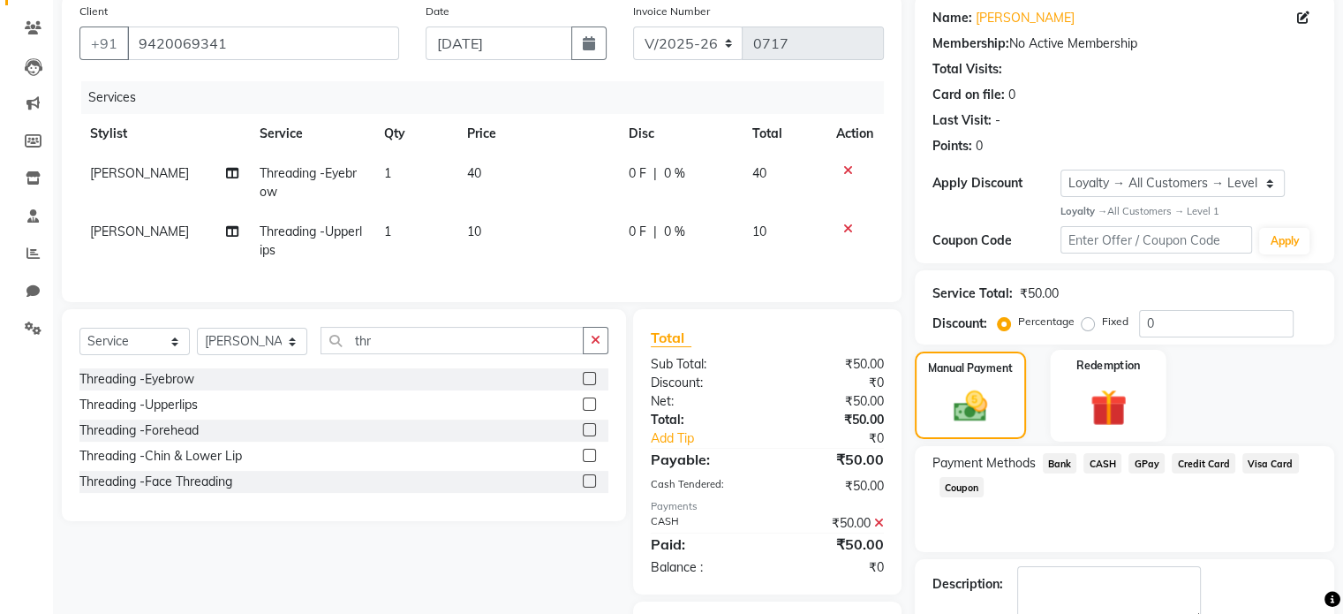
scroll to position [246, 0]
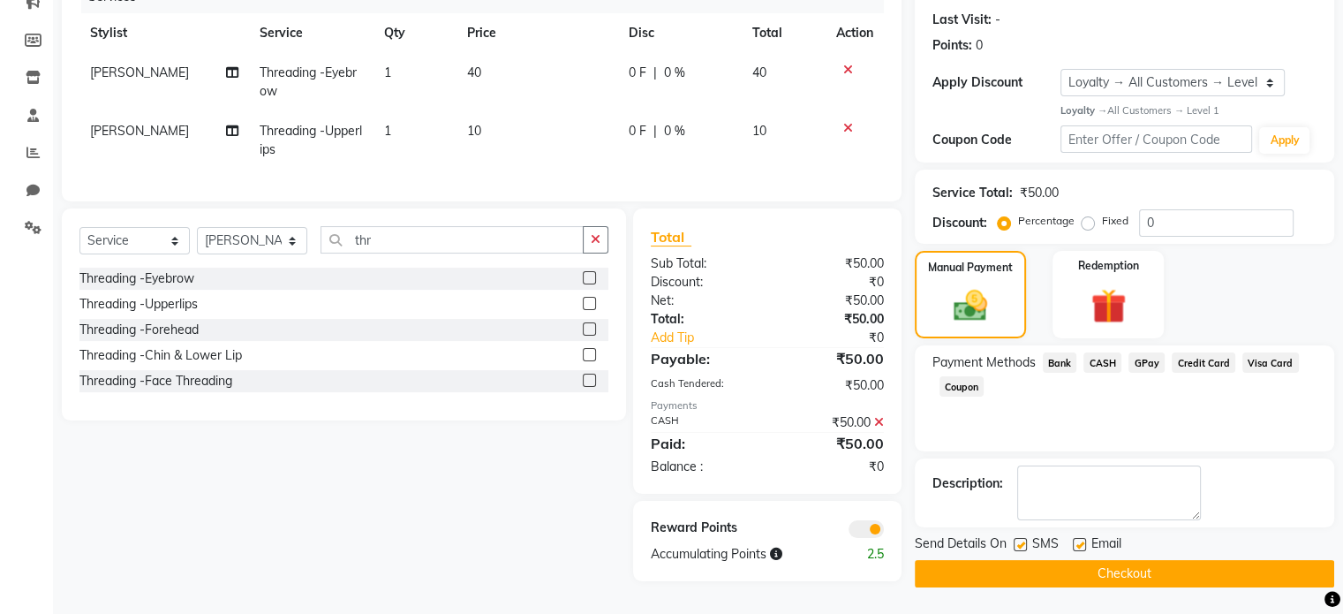
click at [1099, 568] on button "Checkout" at bounding box center [1125, 573] width 420 height 27
